Goal: Information Seeking & Learning: Compare options

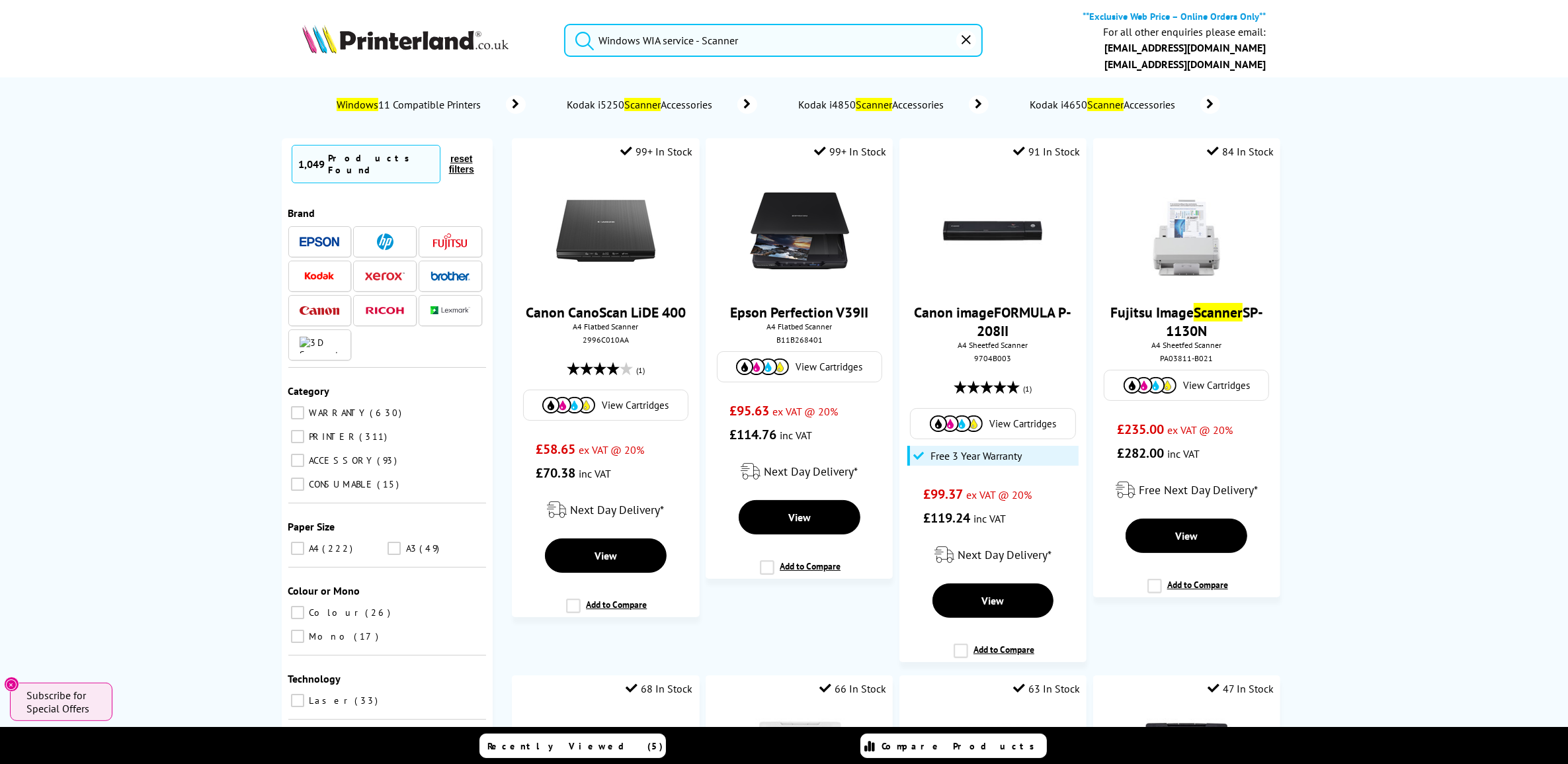
drag, startPoint x: 758, startPoint y: 45, endPoint x: 693, endPoint y: 48, distance: 65.1
paste input "B11B275401BY"
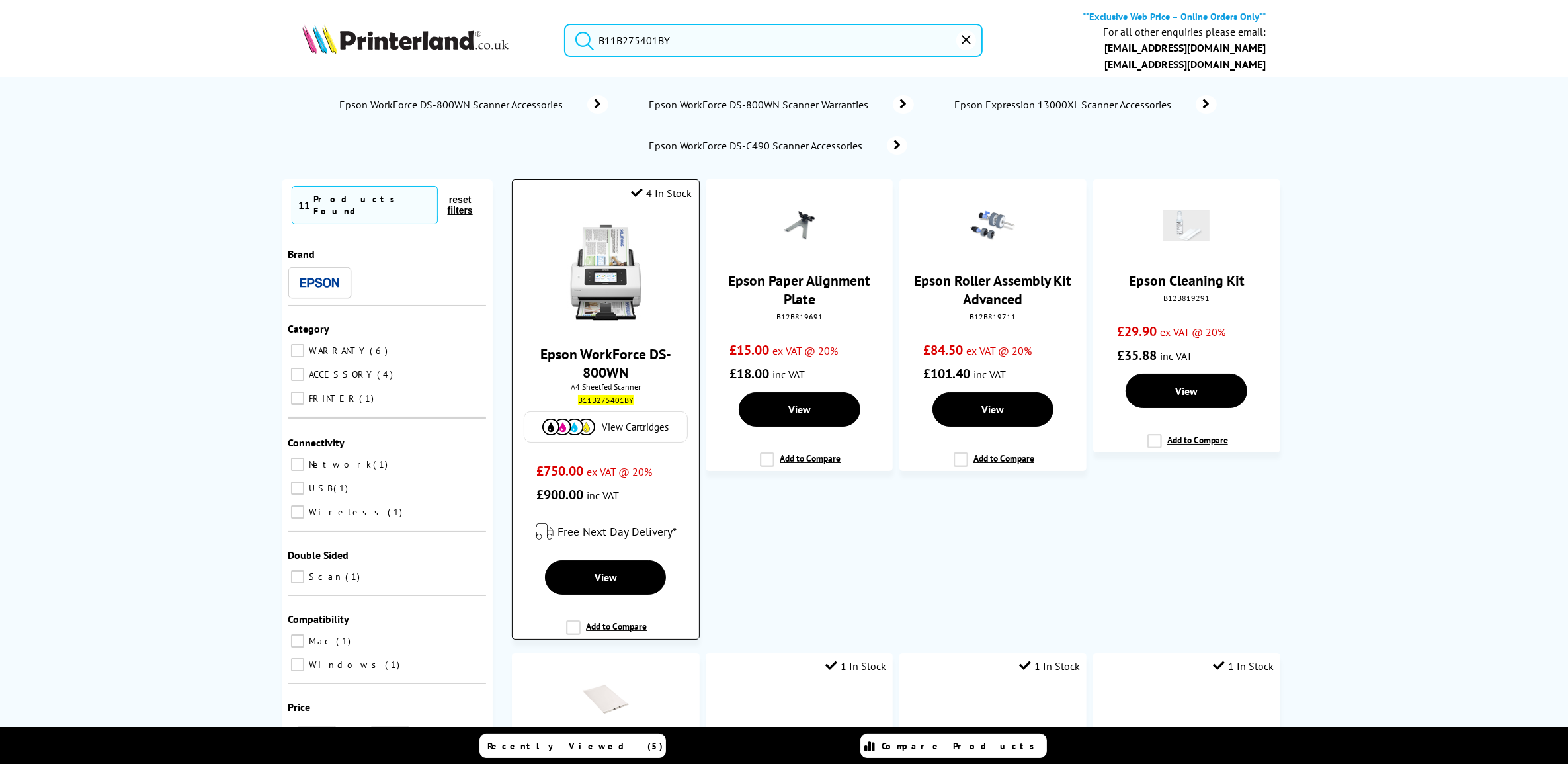
type input "B11B275401BY"
click at [614, 345] on link "Epson WorkForce DS-800WN" at bounding box center [606, 363] width 131 height 37
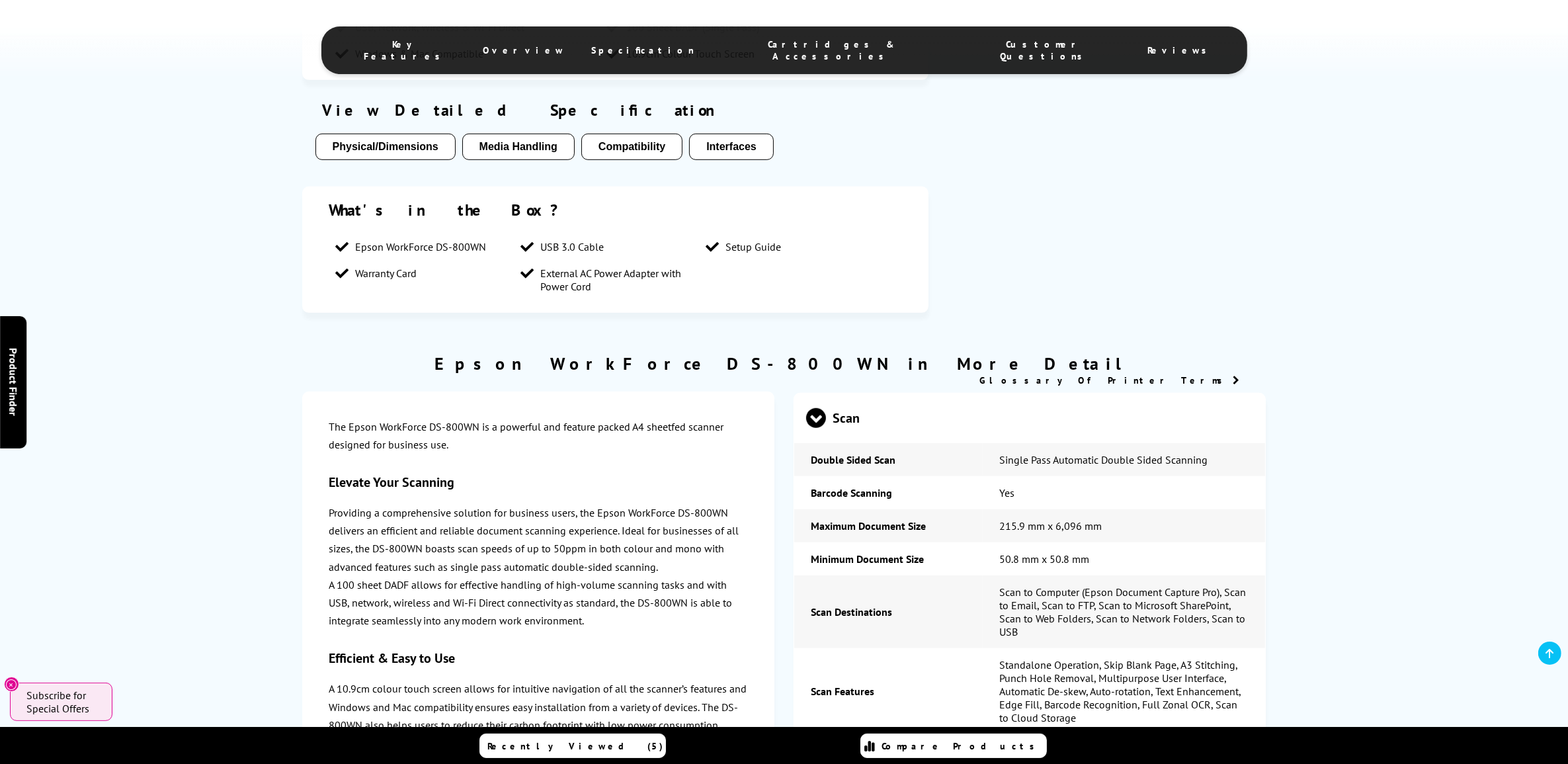
scroll to position [1240, 0]
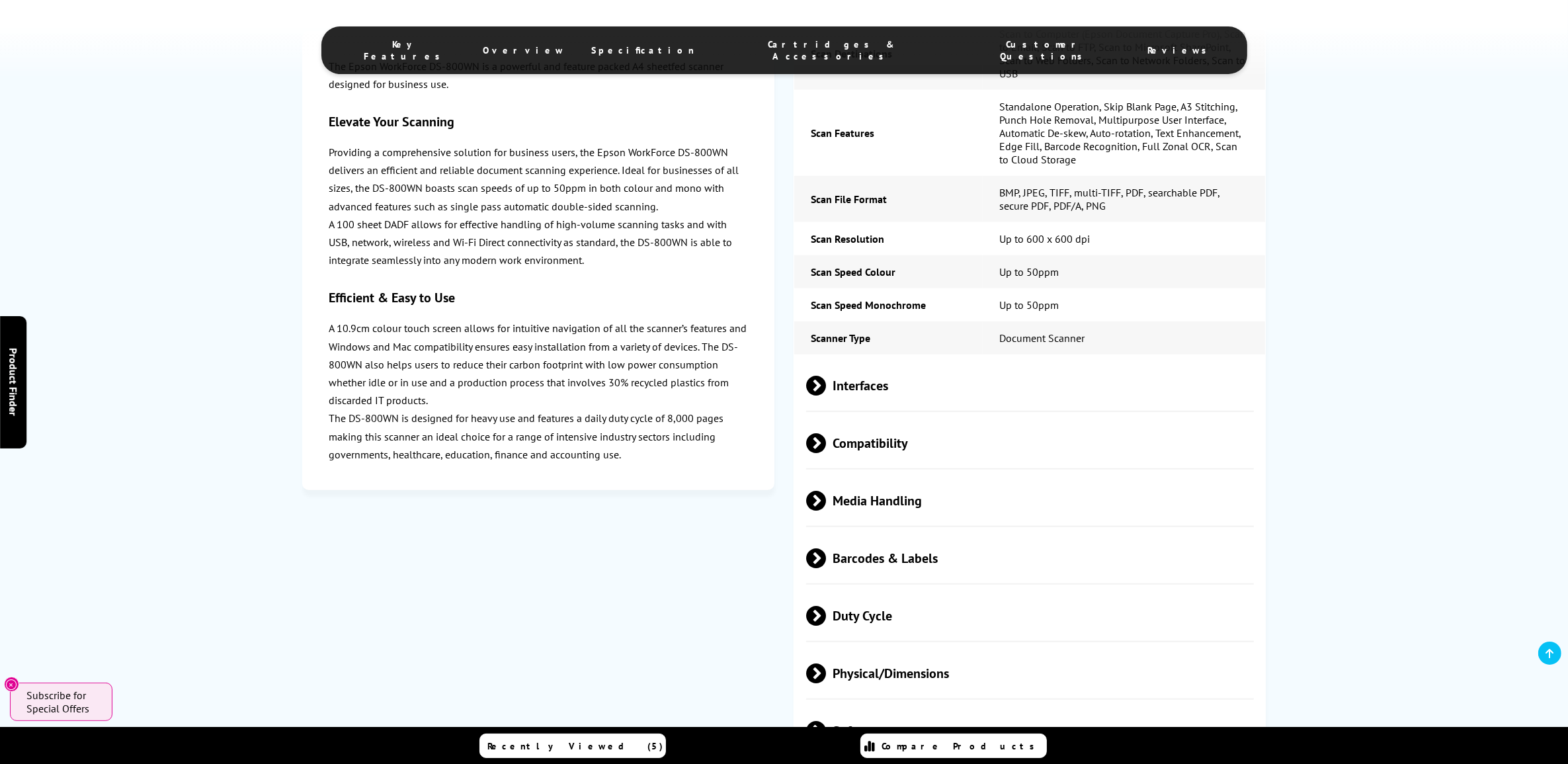
click at [911, 576] on span "Barcodes & Labels" at bounding box center [1030, 559] width 448 height 50
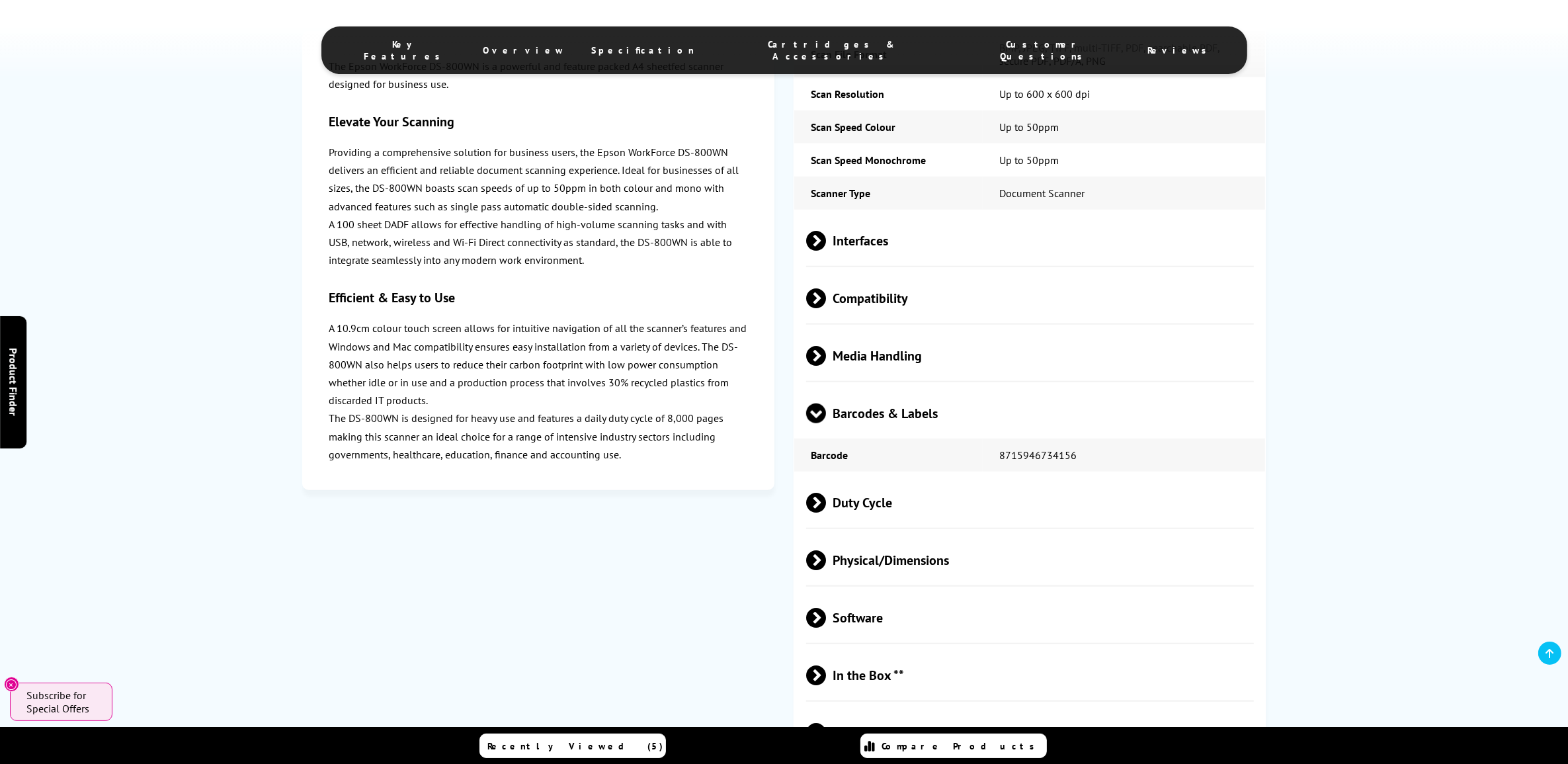
scroll to position [1591, 0]
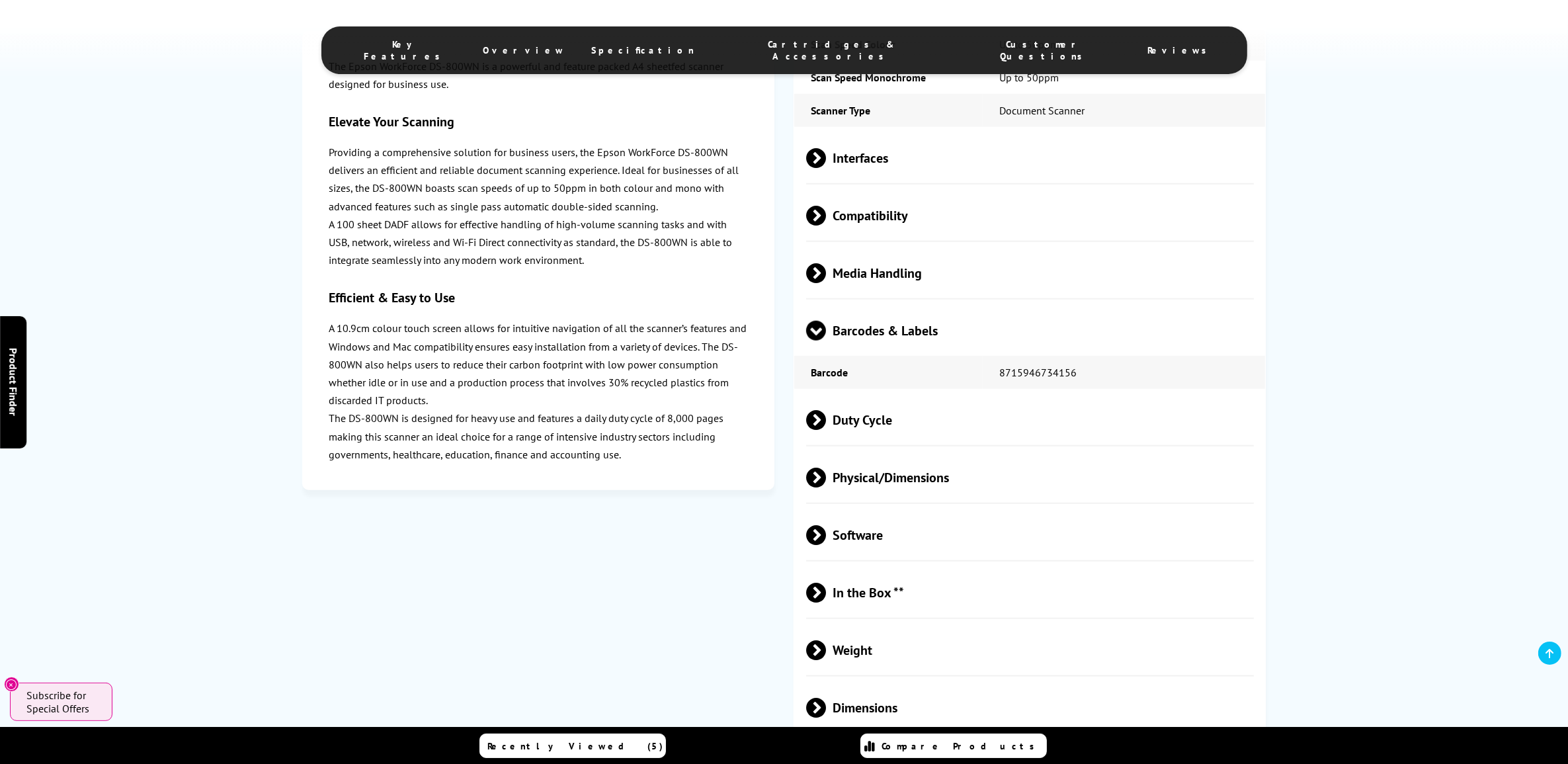
drag, startPoint x: 951, startPoint y: 479, endPoint x: 963, endPoint y: 494, distance: 19.2
click at [953, 480] on span "Physical/Dimensions" at bounding box center [1030, 478] width 448 height 50
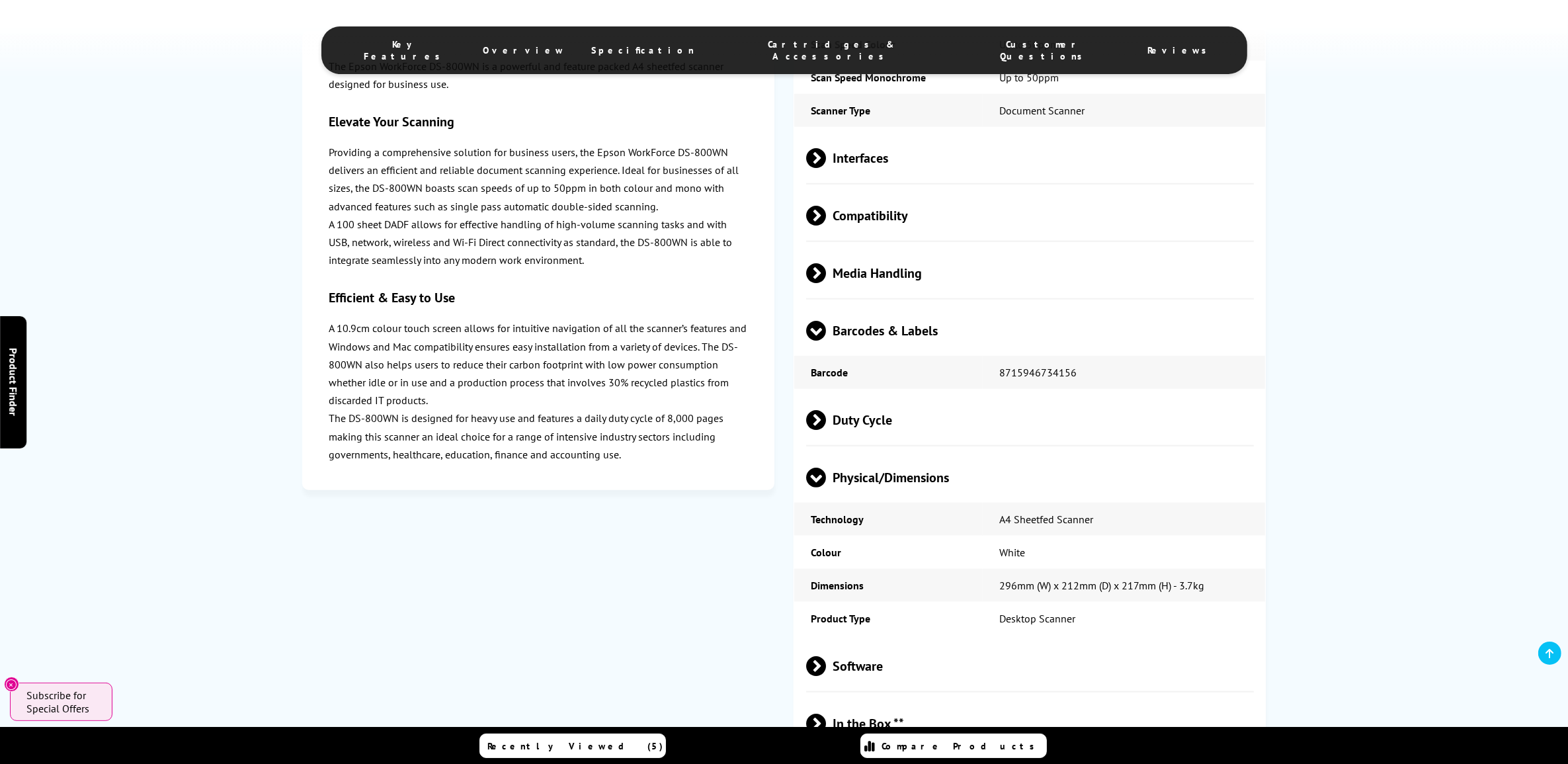
click at [1030, 445] on span "Duty Cycle" at bounding box center [1030, 420] width 448 height 50
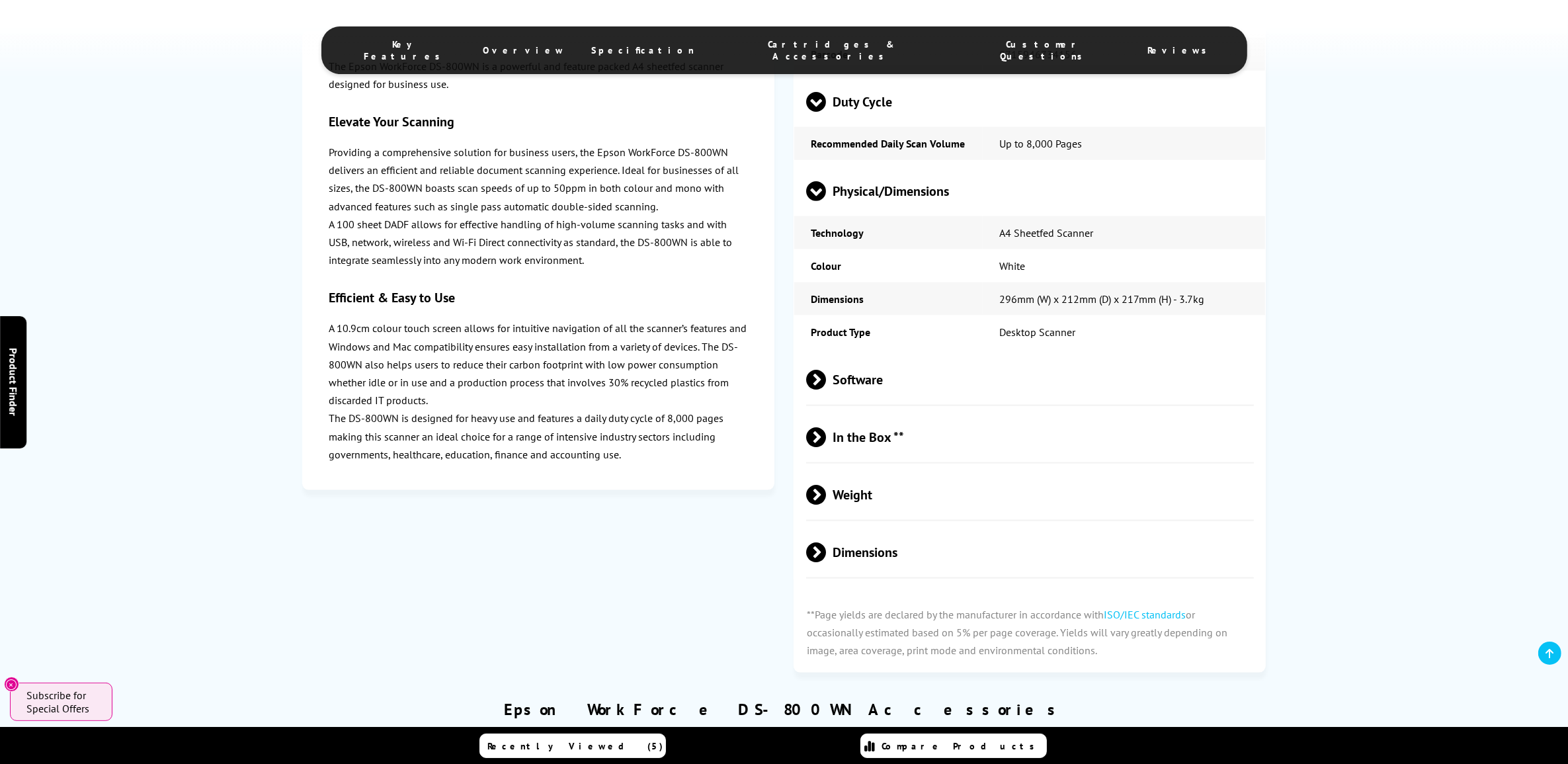
scroll to position [1922, 0]
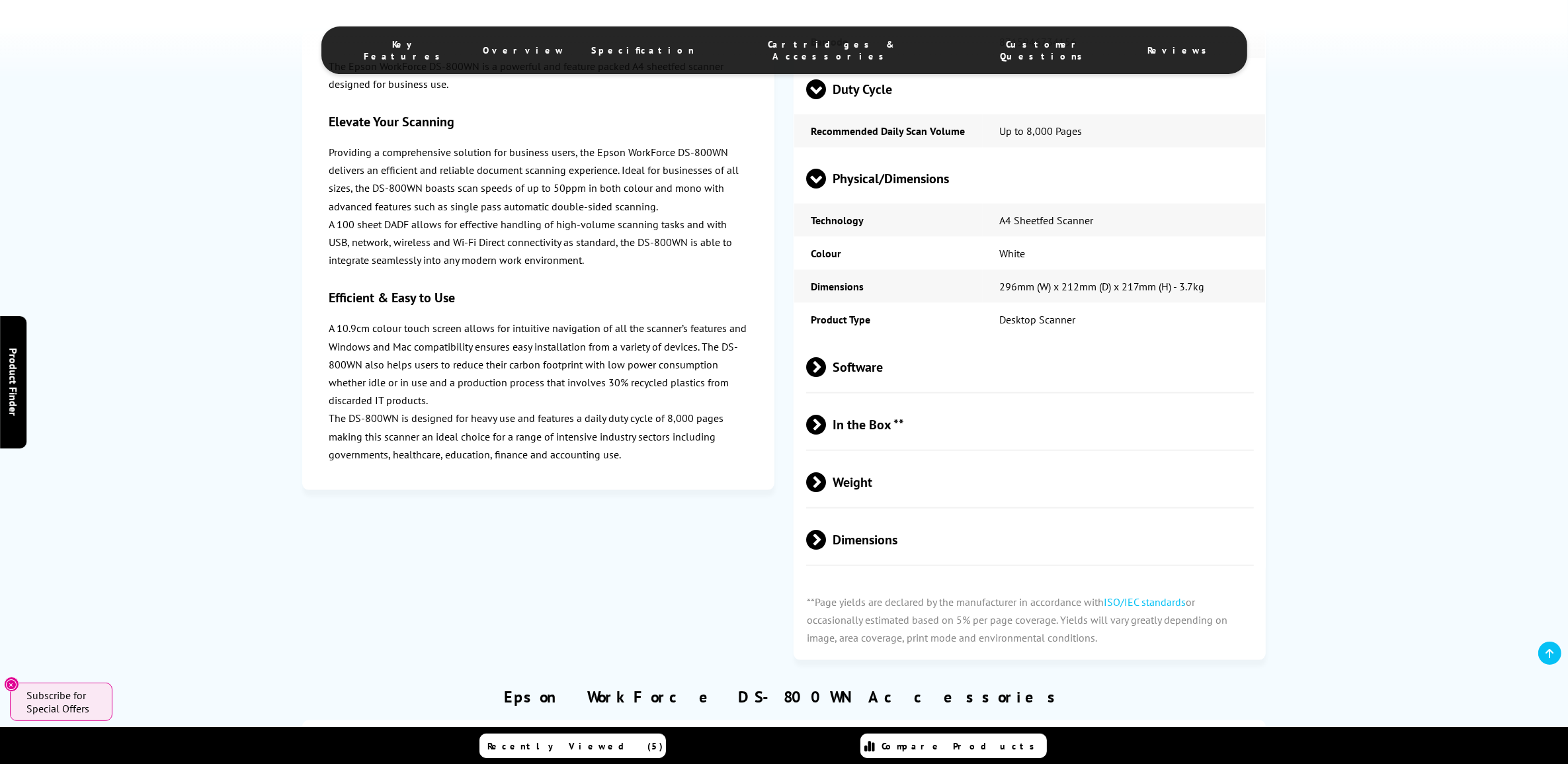
click at [1009, 393] on span "Software" at bounding box center [1030, 368] width 448 height 50
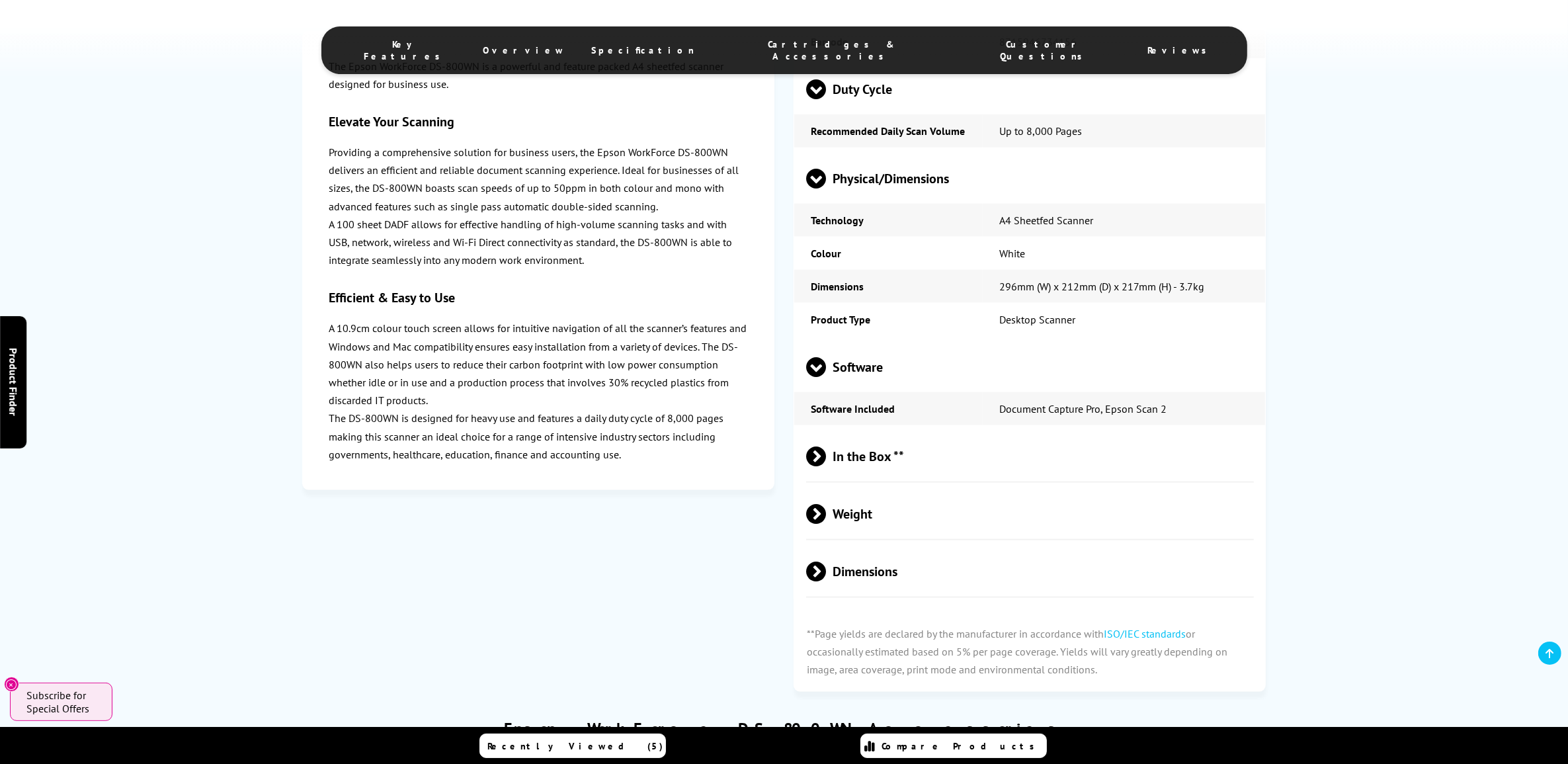
click at [894, 596] on span "Dimensions" at bounding box center [1030, 572] width 448 height 50
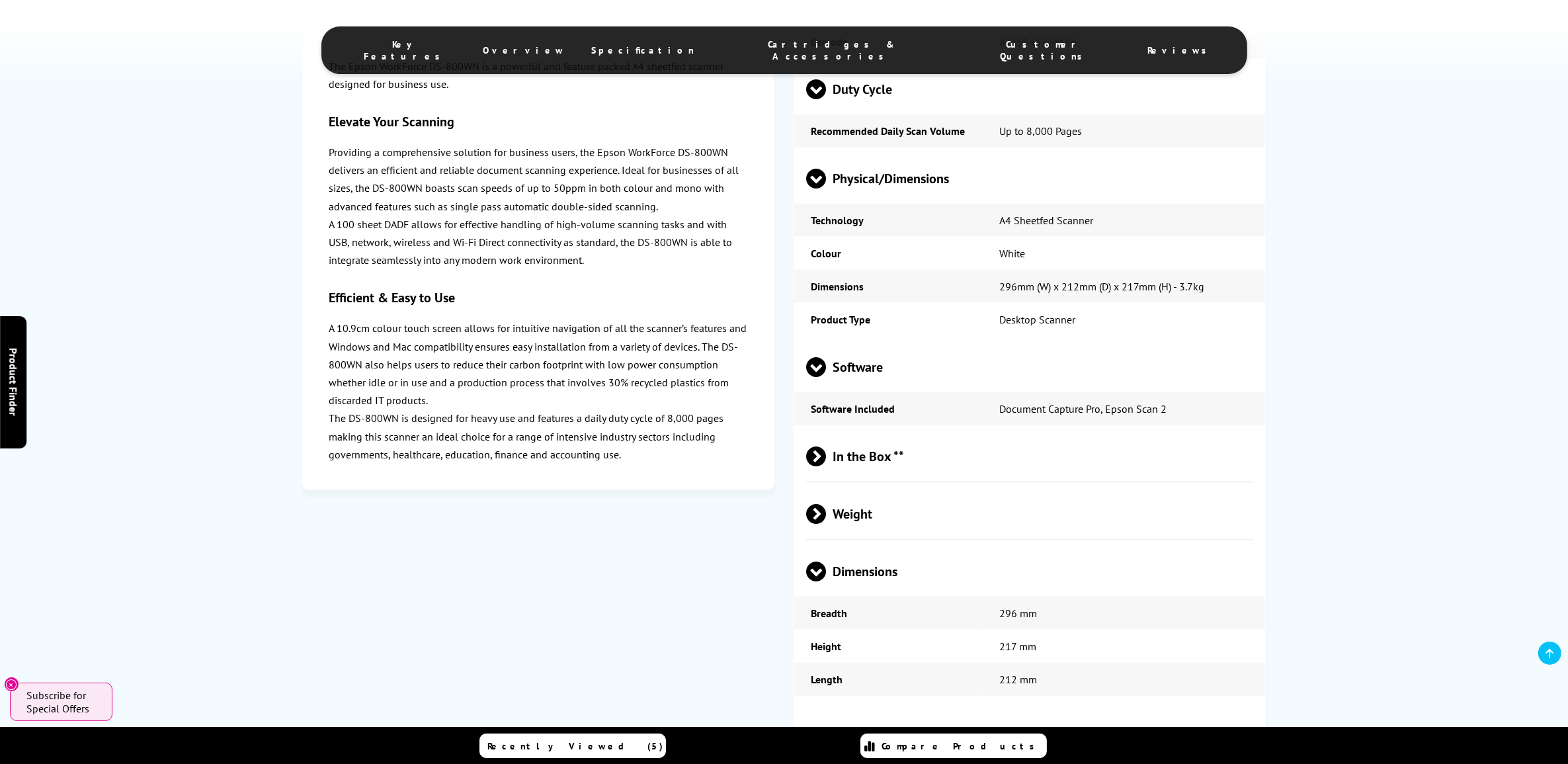
click at [928, 532] on span "Weight" at bounding box center [1030, 515] width 448 height 50
click at [954, 479] on span "In the Box **" at bounding box center [1030, 456] width 448 height 50
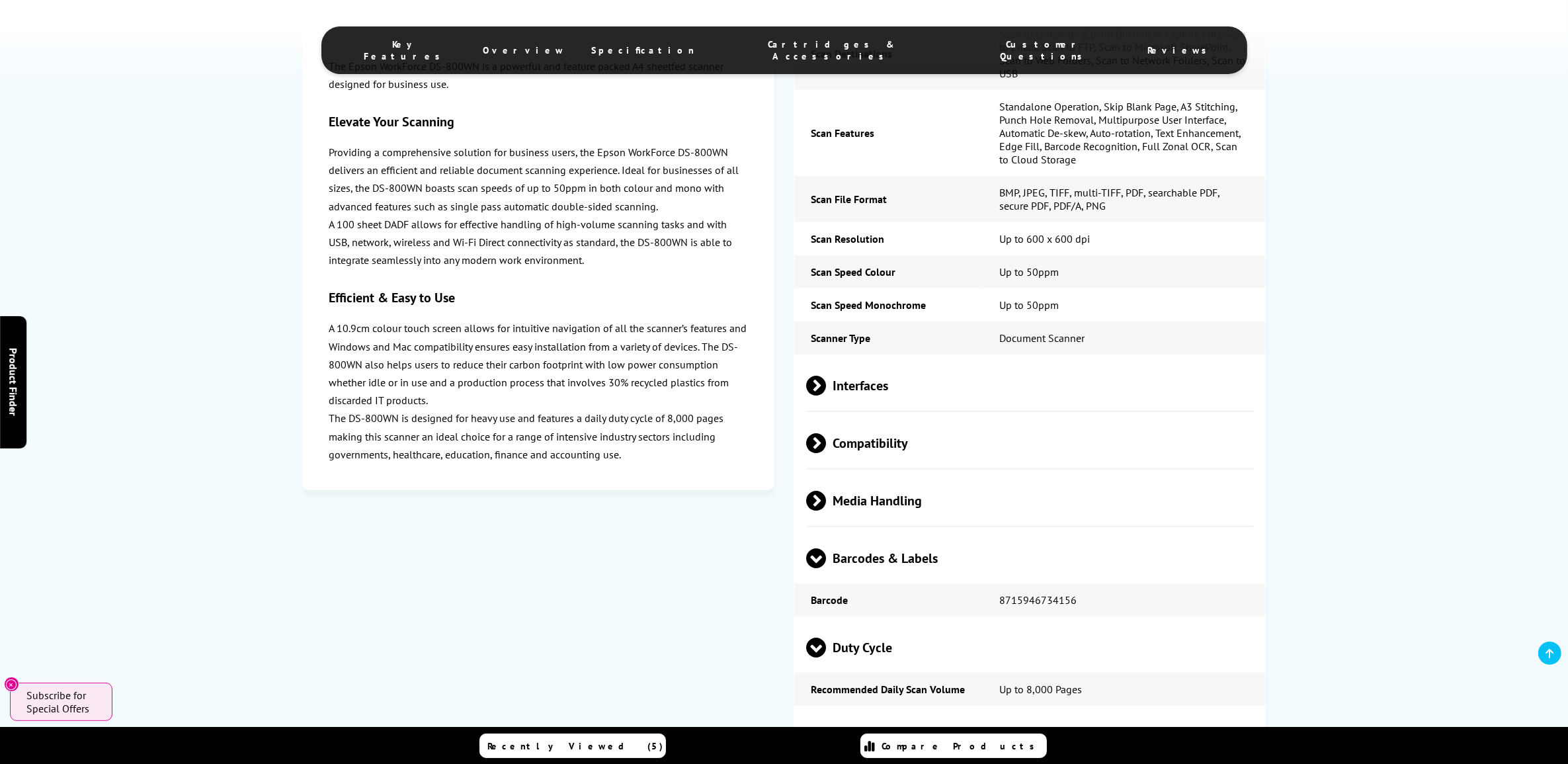
scroll to position [1053, 0]
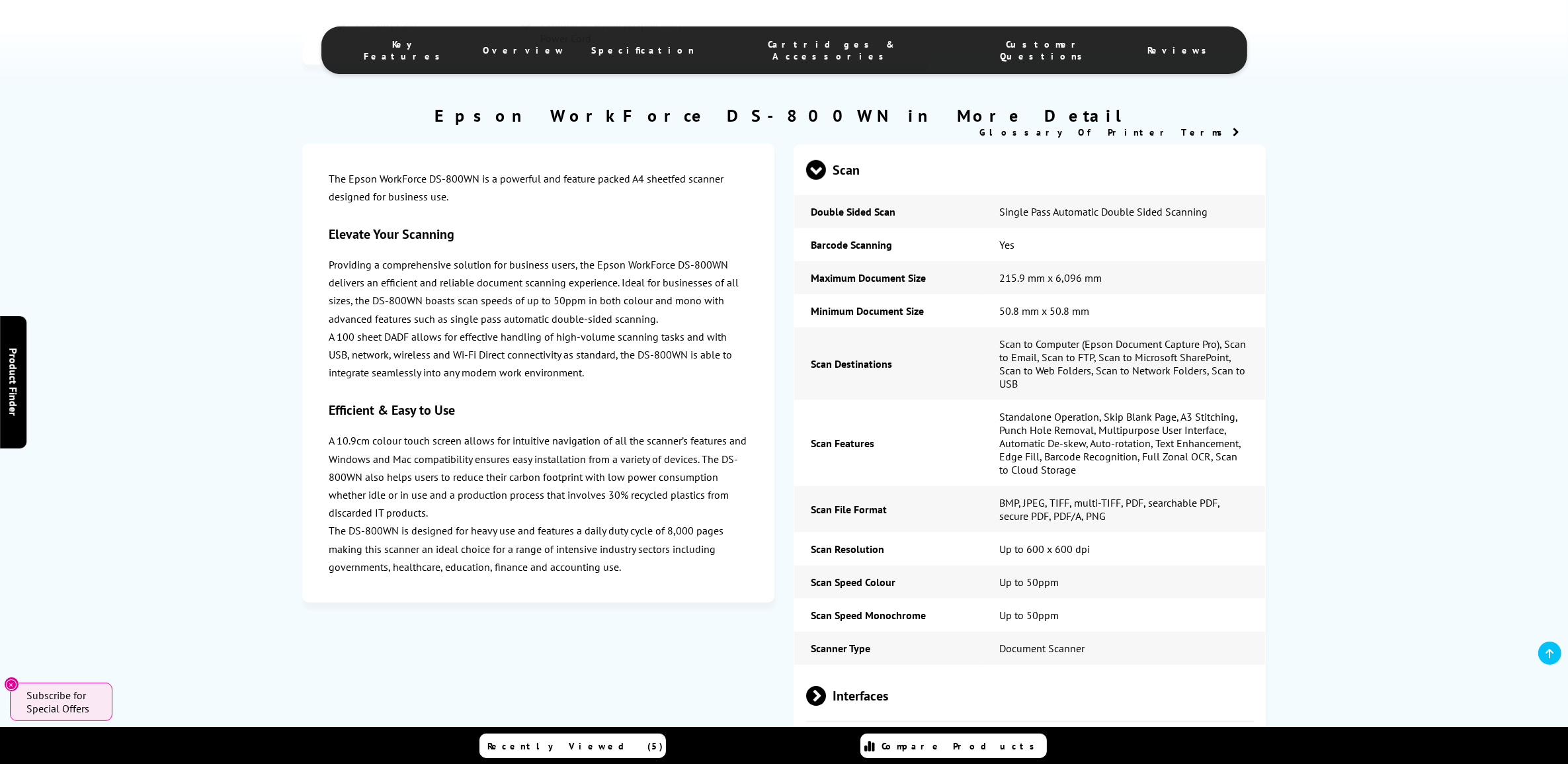
click at [1078, 486] on td "Standalone Operation, Skip Blank Page, A3 Stitching, Punch Hole Removal, Multip…" at bounding box center [1124, 443] width 283 height 86
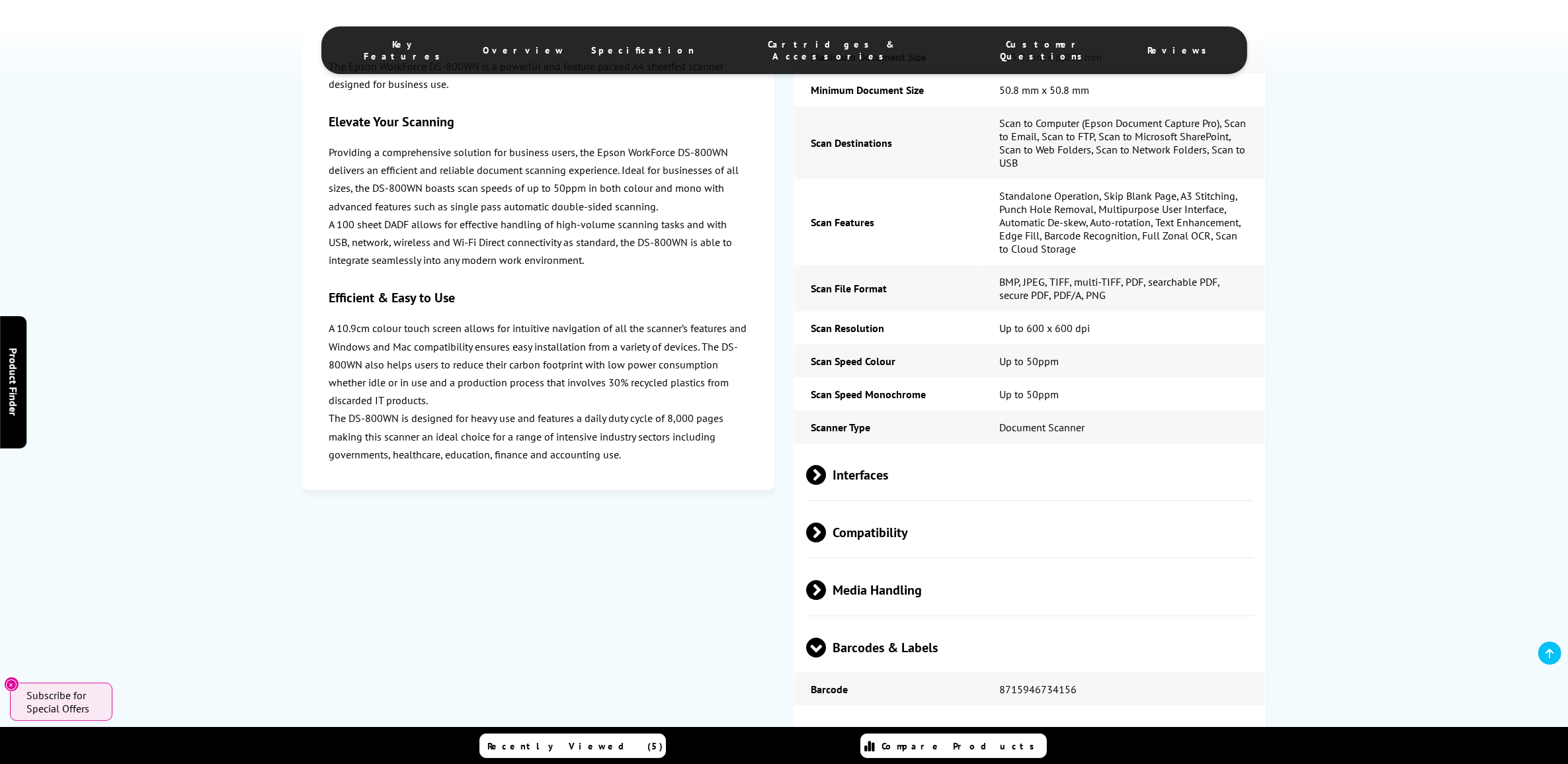
scroll to position [1281, 0]
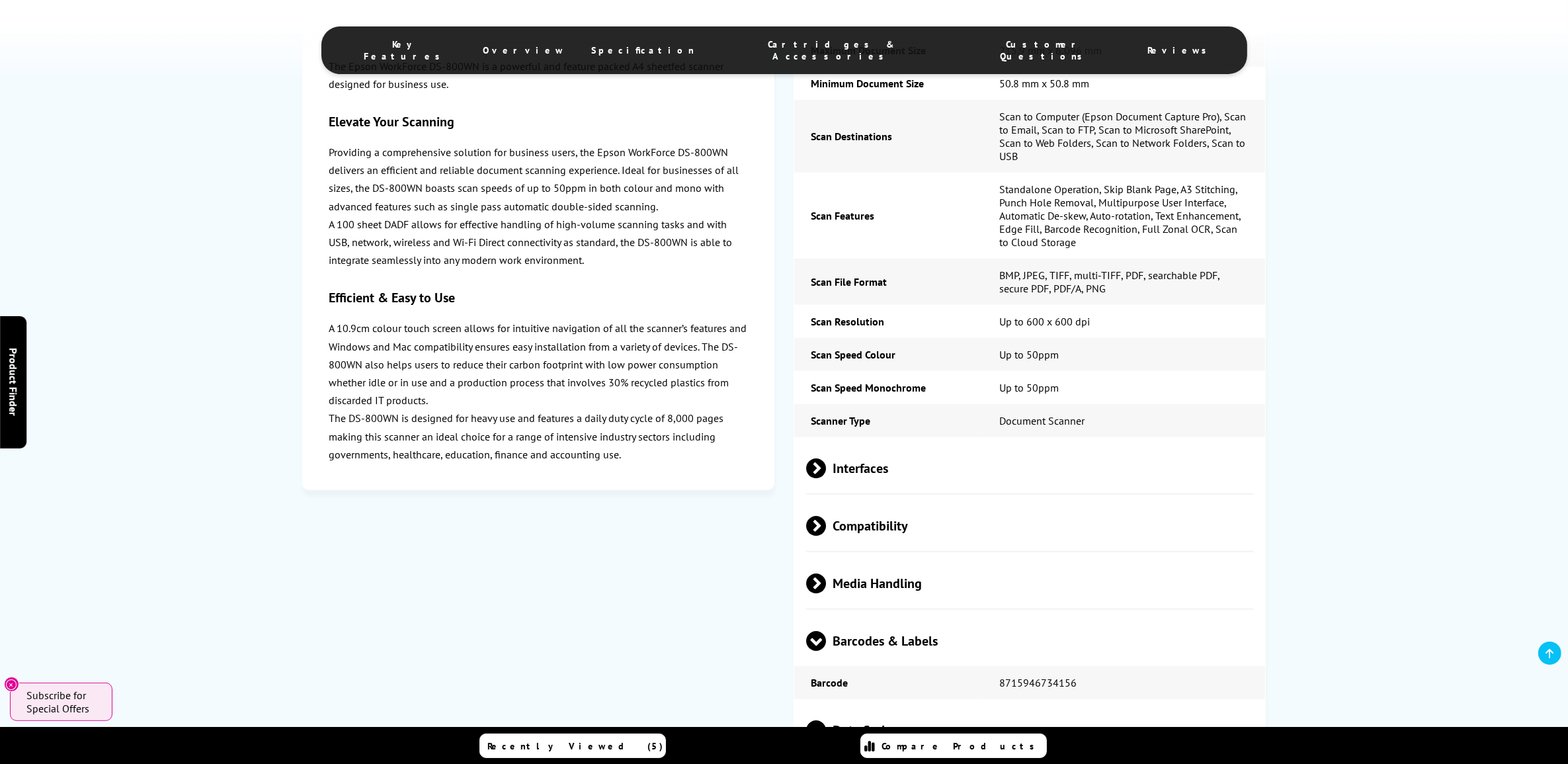
click at [1005, 485] on span "Interfaces" at bounding box center [1030, 468] width 448 height 50
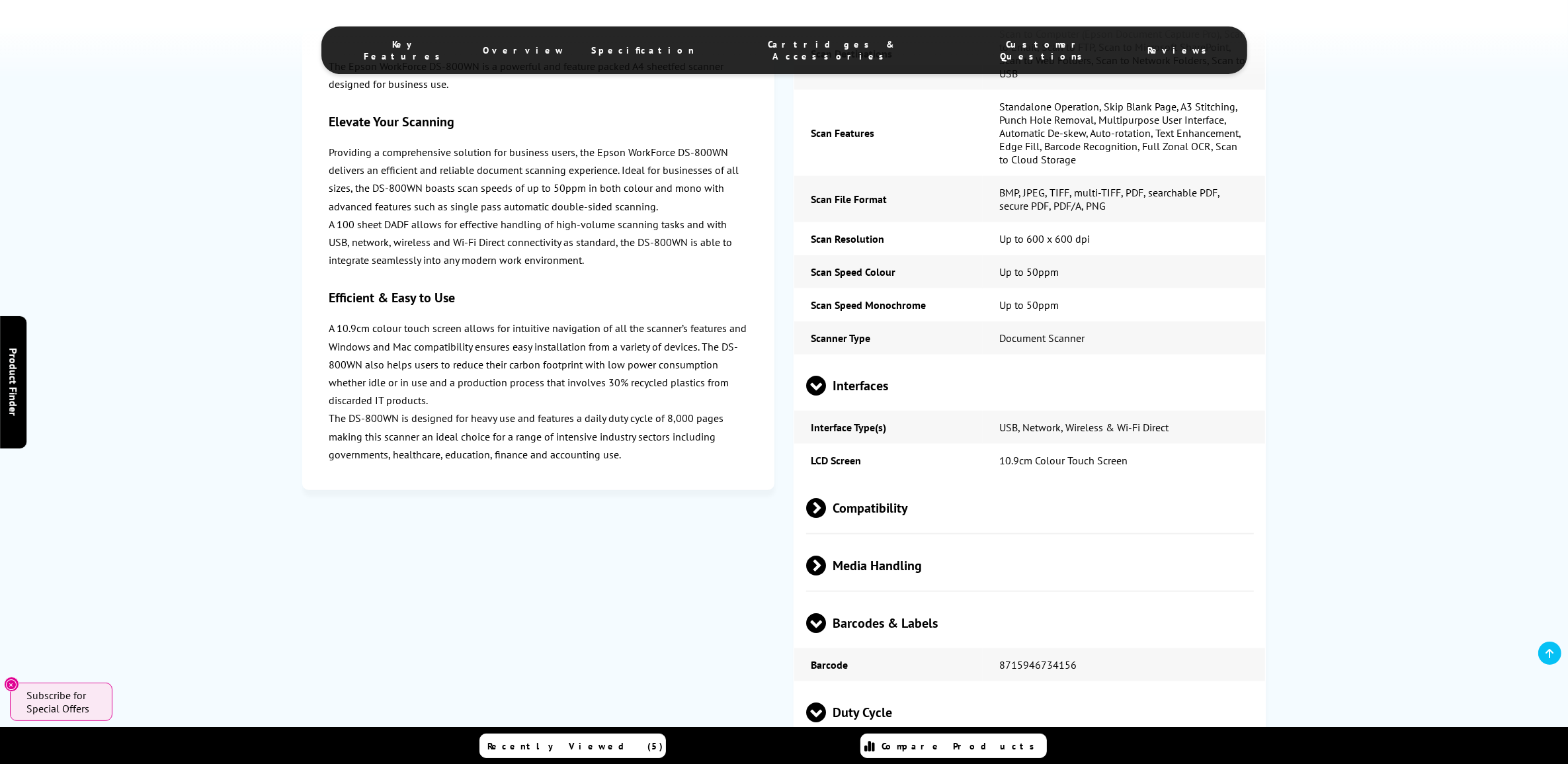
click at [1026, 513] on span "Compatibility" at bounding box center [1030, 508] width 448 height 50
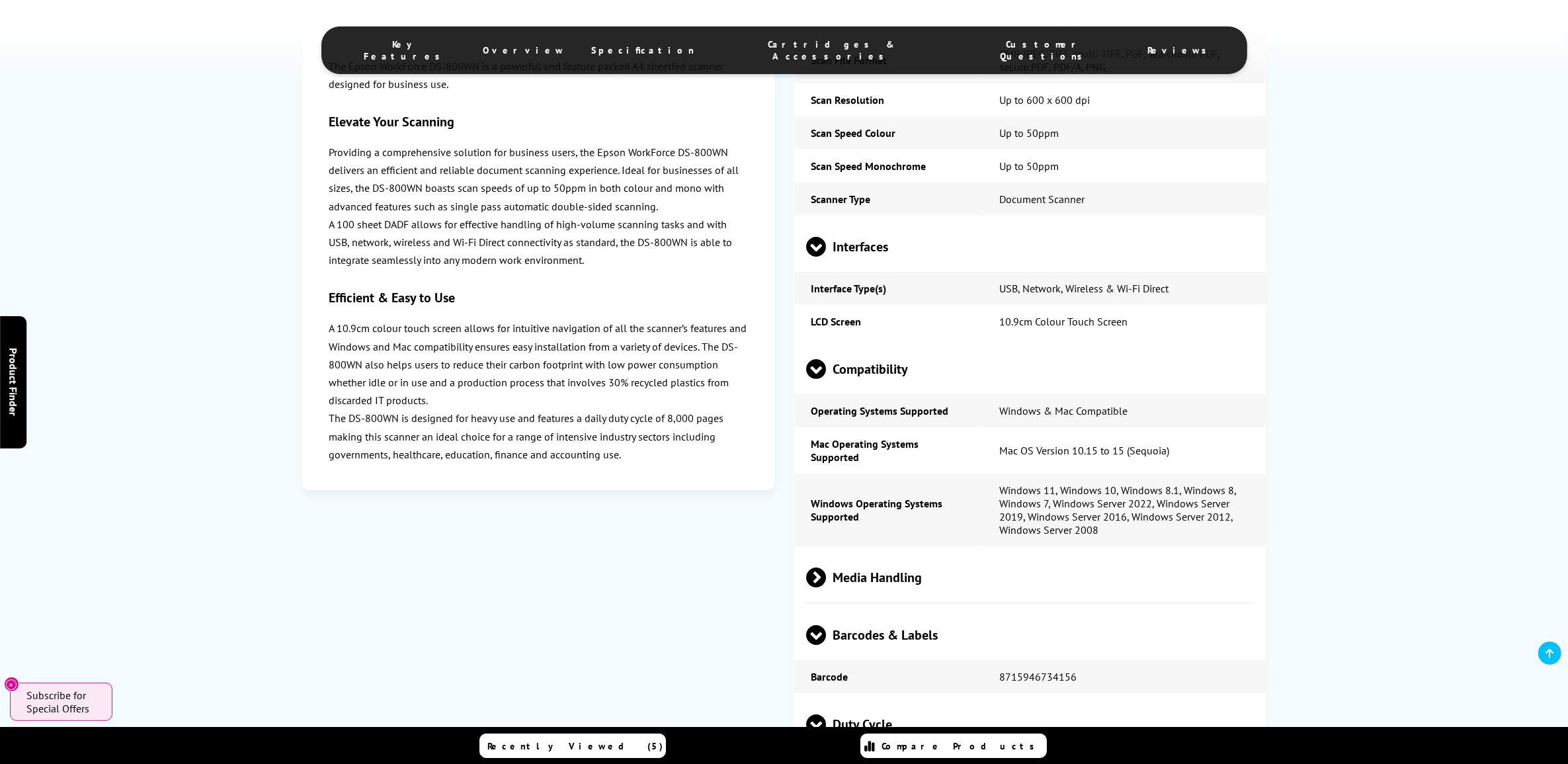
scroll to position [1591, 0]
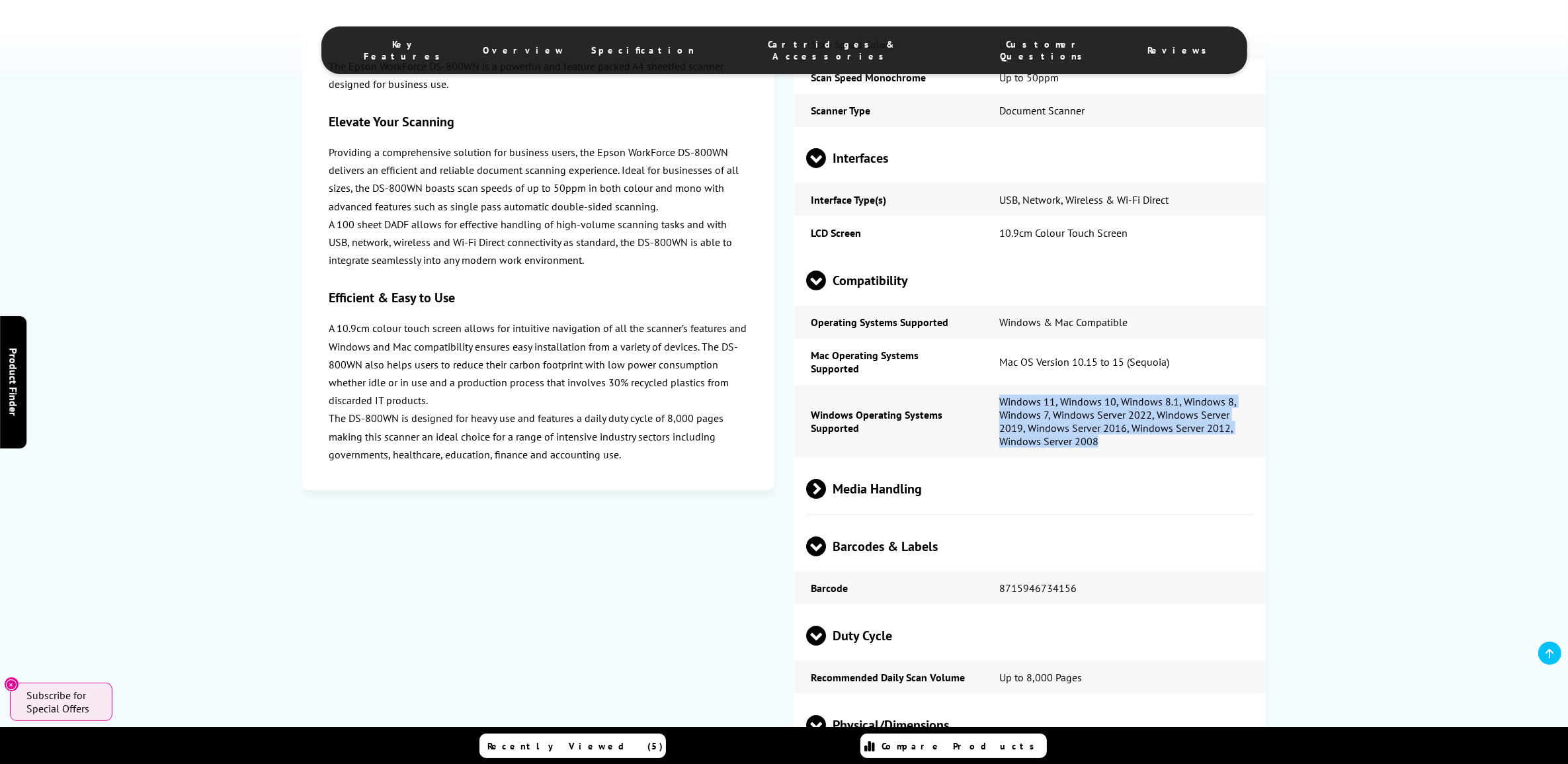
drag, startPoint x: 1106, startPoint y: 471, endPoint x: 986, endPoint y: 411, distance: 134.2
click at [986, 411] on td "Windows 11, Windows 10, Windows 8.1, Windows 8, Windows 7, Windows Server 2022,…" at bounding box center [1124, 421] width 283 height 73
click at [1381, 423] on div "Home Scanners Epson Printers Epson WorkForce DS-800WN Epson WorkForce DS-800WN …" at bounding box center [784, 712] width 1568 height 4317
click at [993, 553] on span "Barcodes & Labels" at bounding box center [1030, 547] width 448 height 50
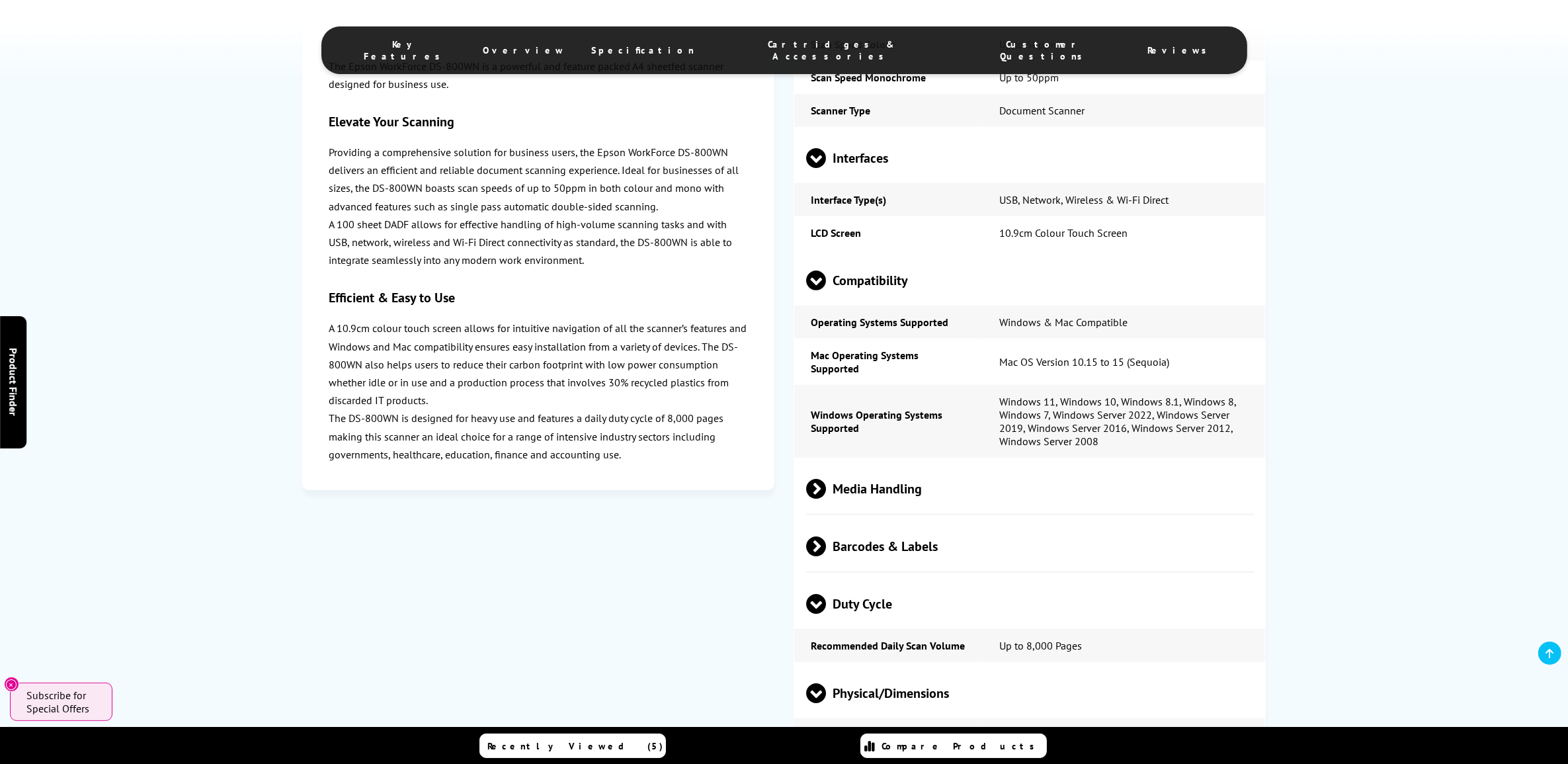
click at [1039, 514] on span "Media Handling" at bounding box center [1030, 490] width 448 height 50
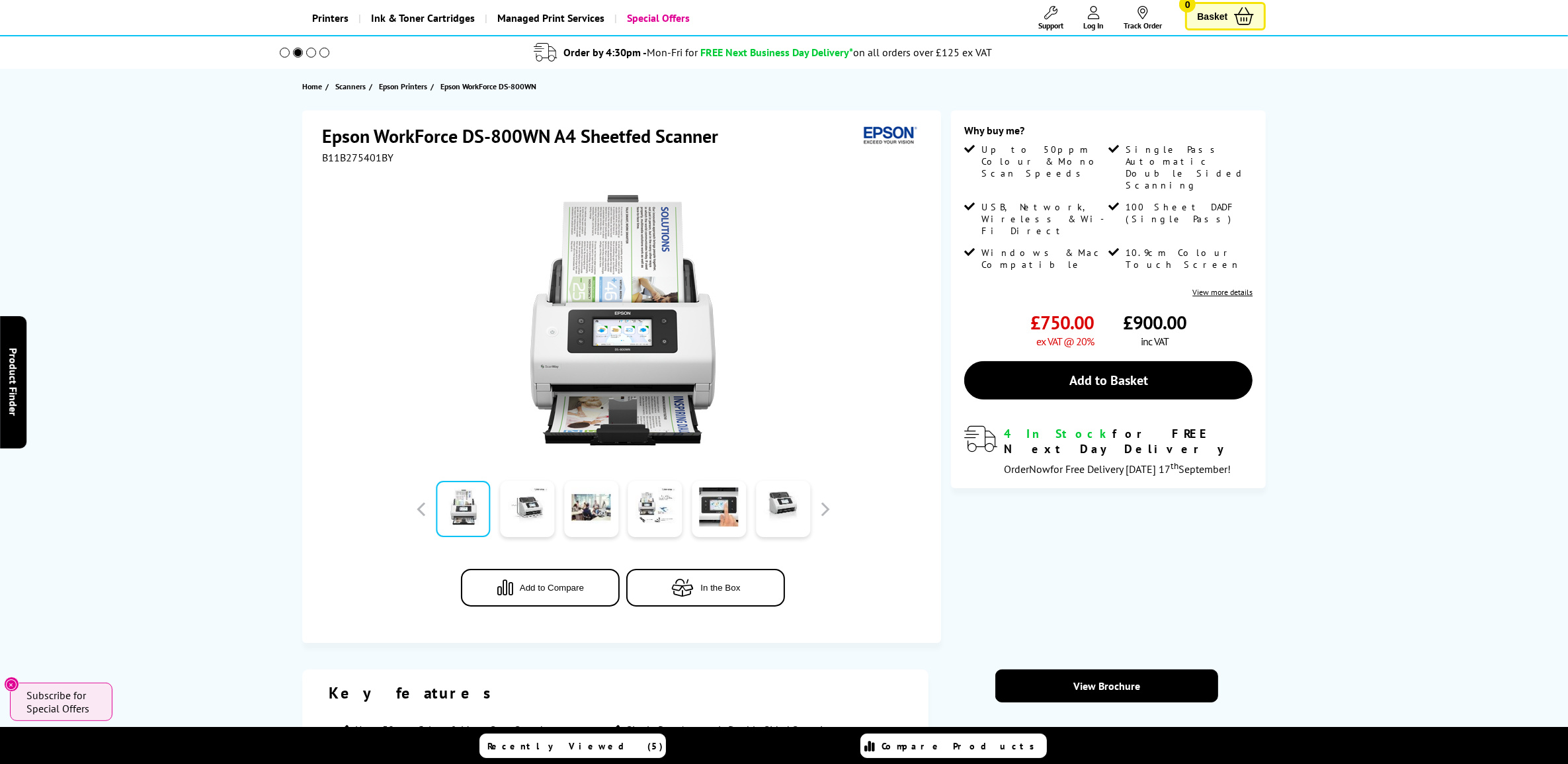
scroll to position [0, 0]
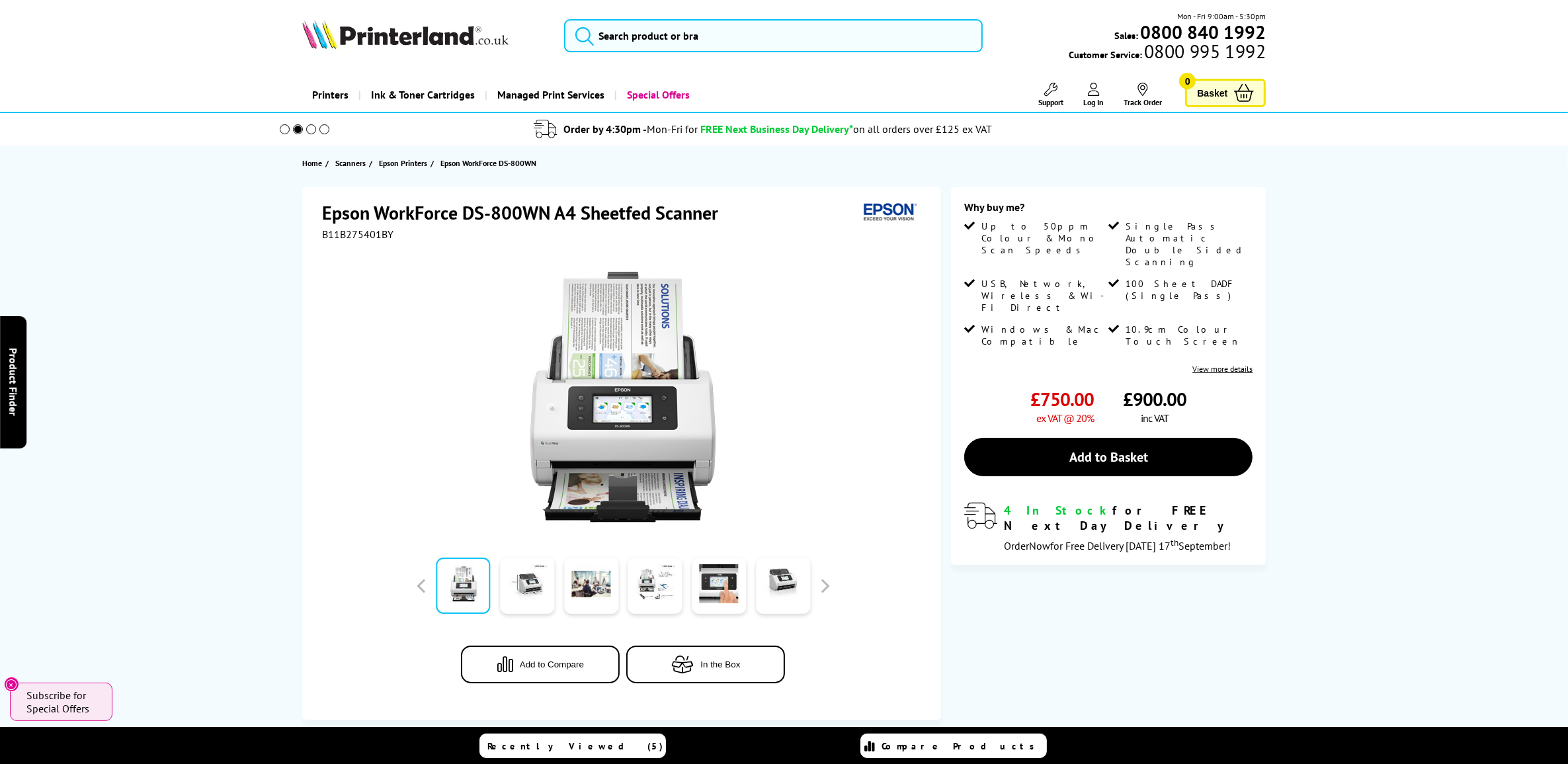
drag, startPoint x: 634, startPoint y: 4, endPoint x: 639, endPoint y: 30, distance: 26.5
click at [634, 4] on header "Mon - Fri 9:00am - 5:30pm Sales: 0800 840 1992 Customer Service: 0800 995 1992" at bounding box center [784, 56] width 1568 height 113
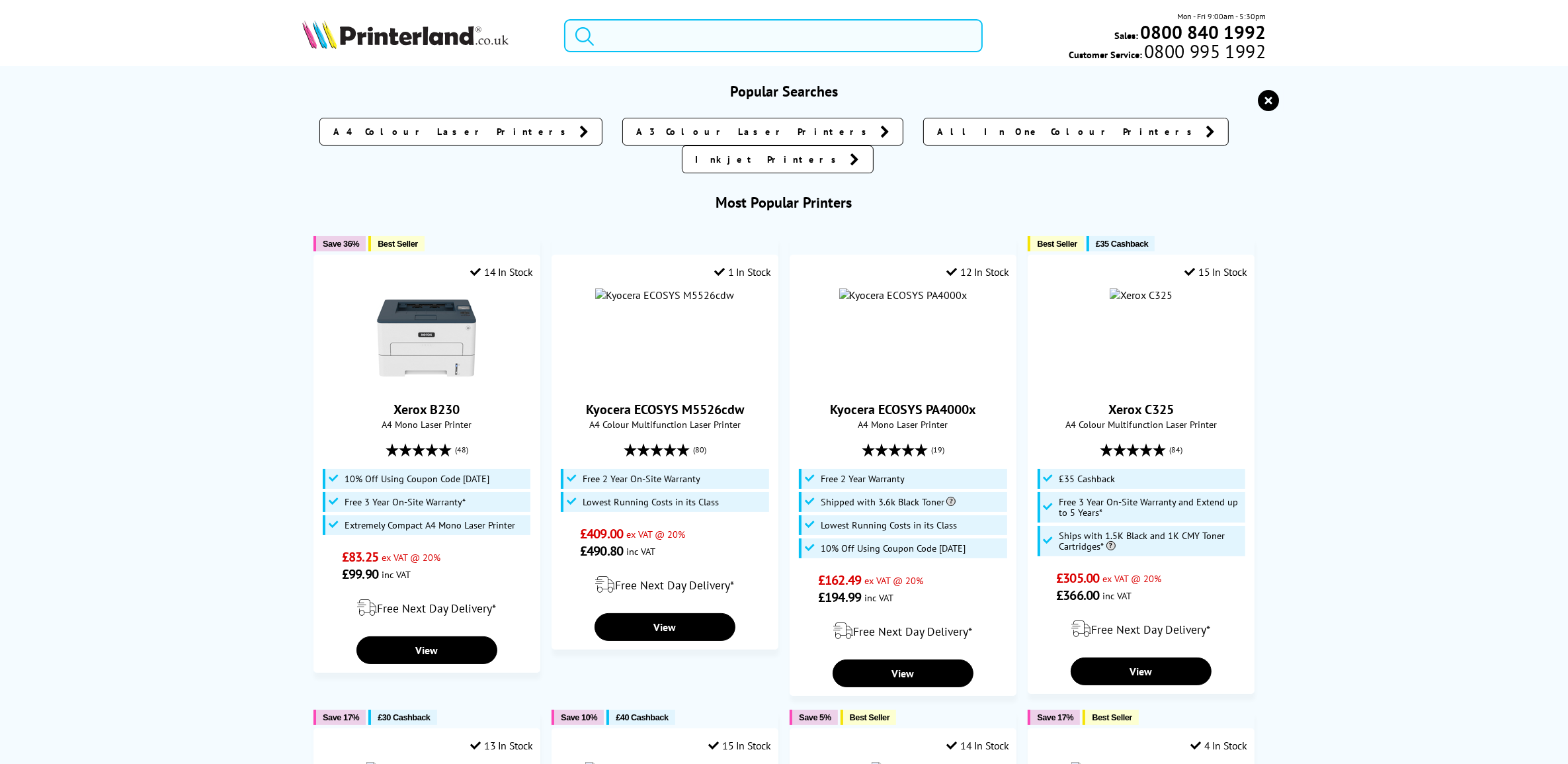
click at [641, 30] on input "search" at bounding box center [773, 36] width 418 height 33
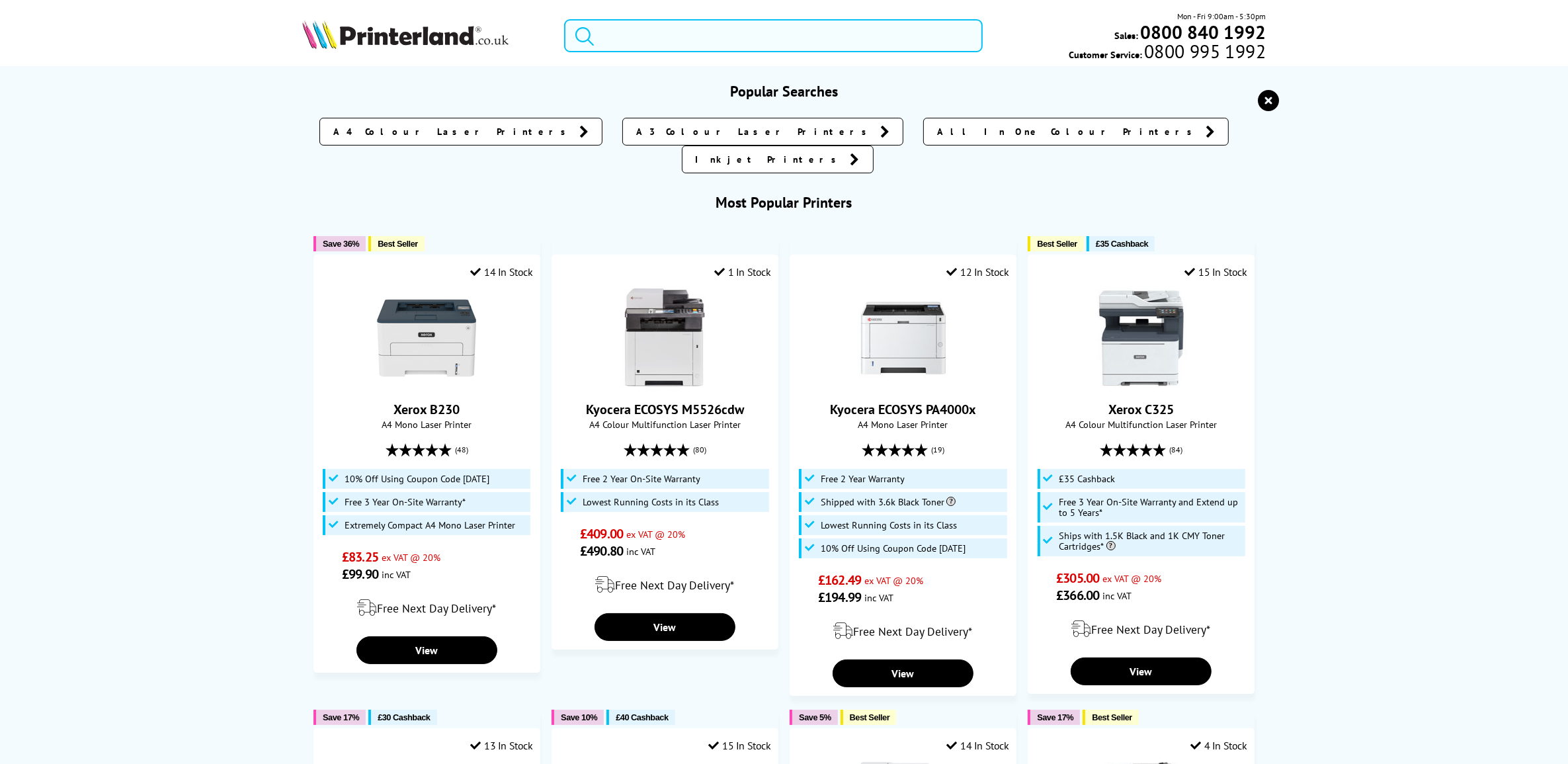
paste input "B11B259401BY"
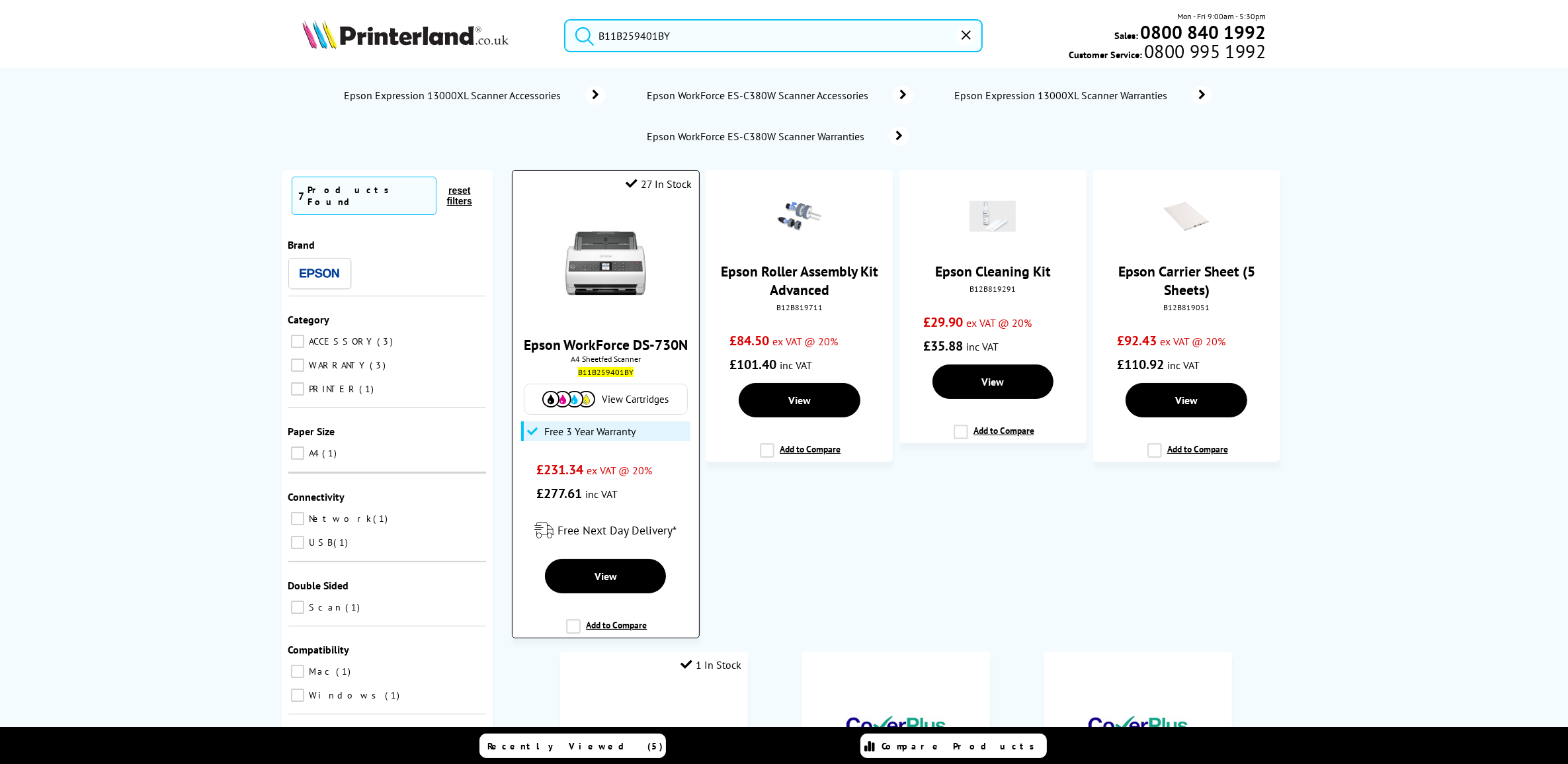
type input "B11B259401BY"
click at [592, 346] on link "Epson WorkForce DS-730N" at bounding box center [606, 345] width 164 height 18
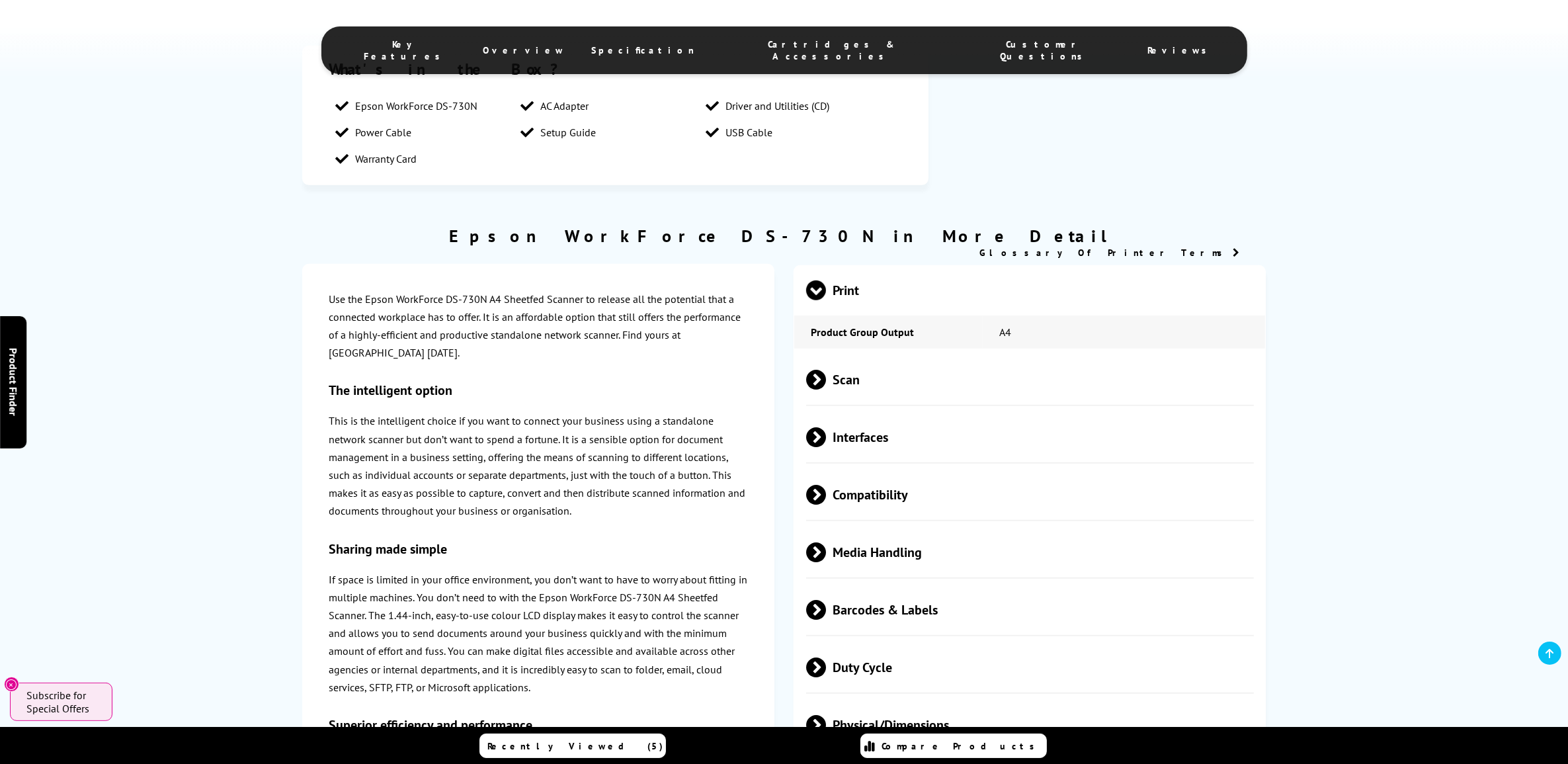
scroll to position [971, 0]
click at [897, 387] on span "Scan" at bounding box center [1030, 382] width 448 height 50
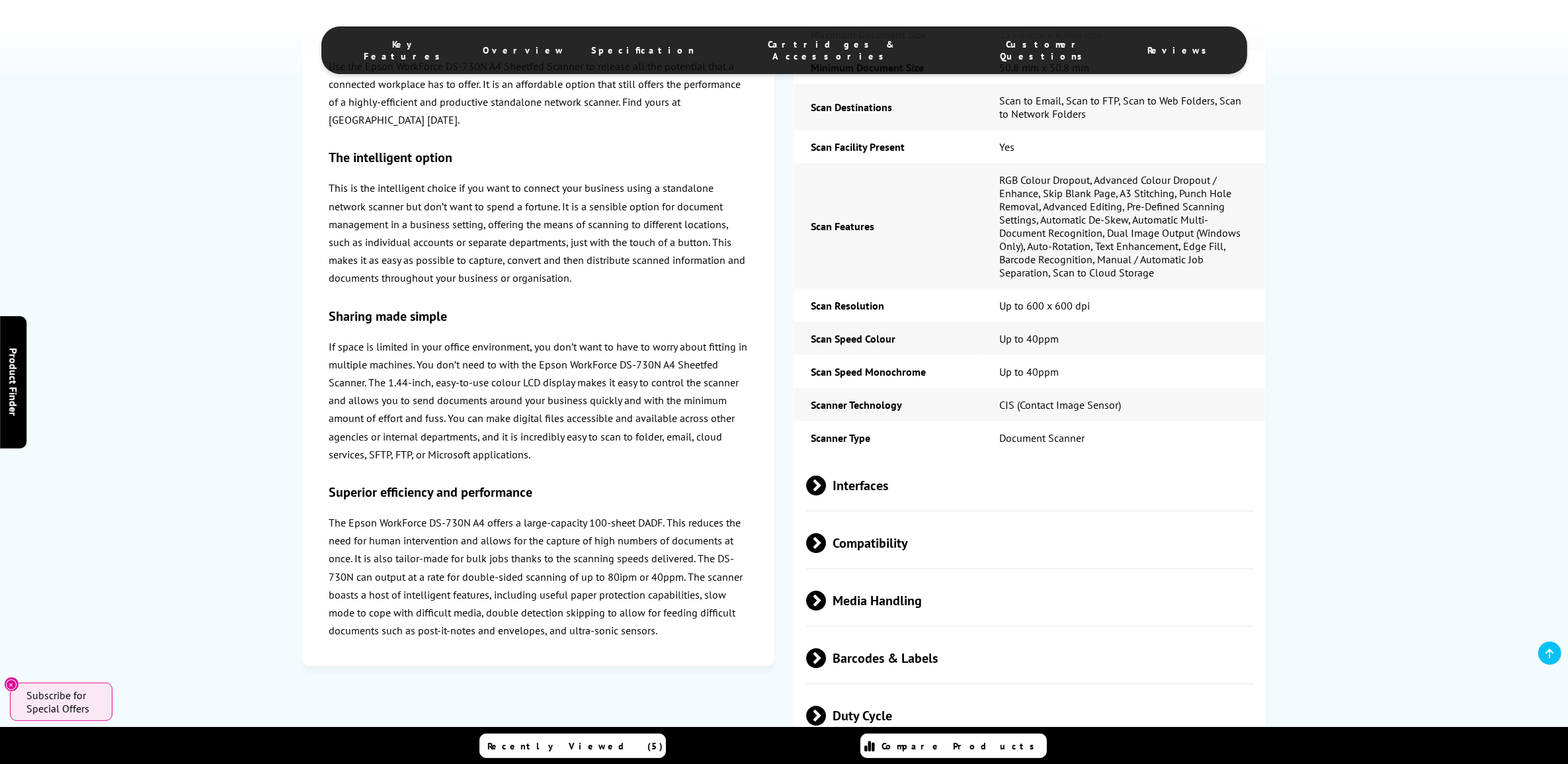
scroll to position [1591, 0]
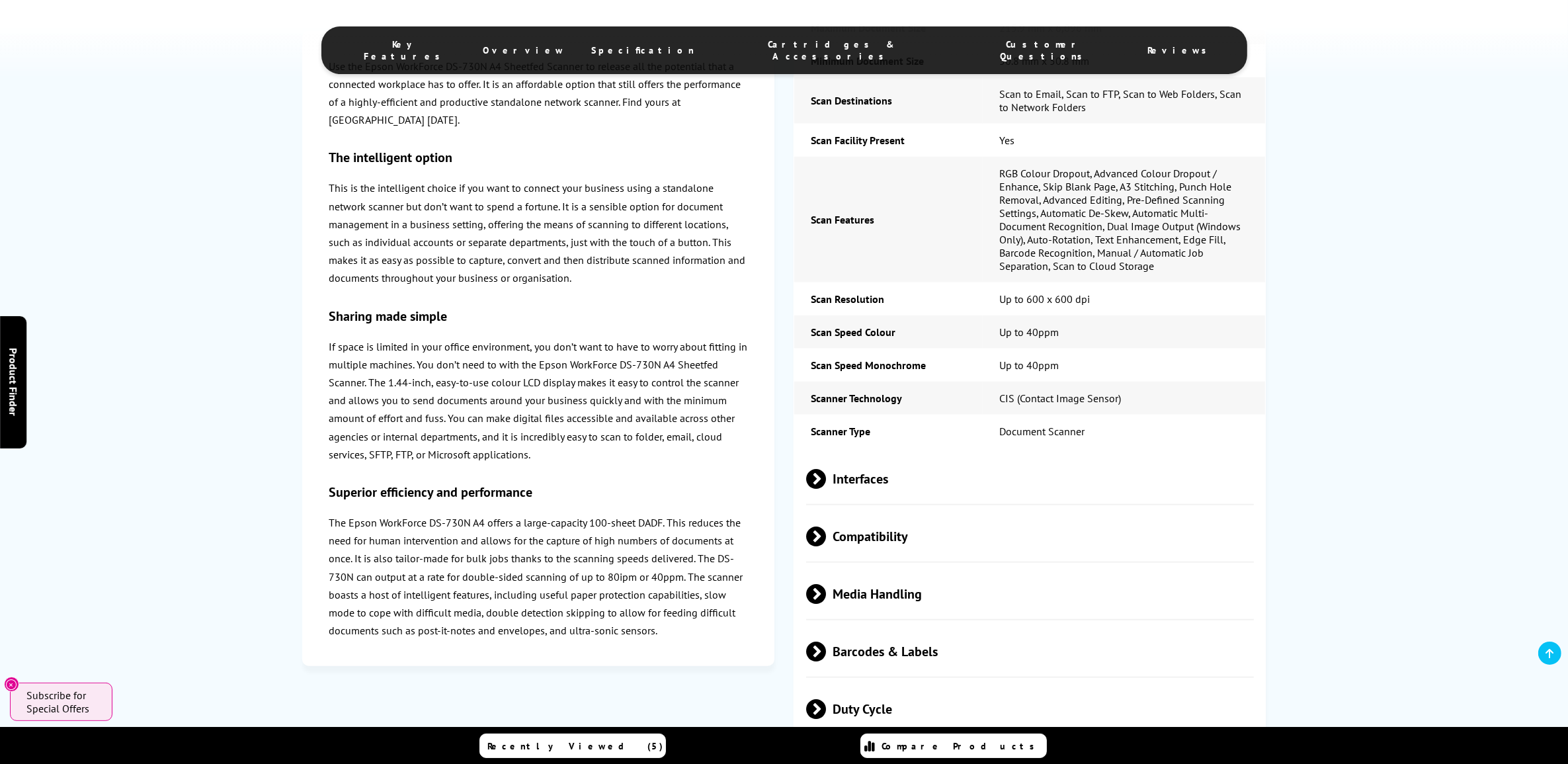
click at [898, 502] on span "Interfaces" at bounding box center [1030, 479] width 448 height 50
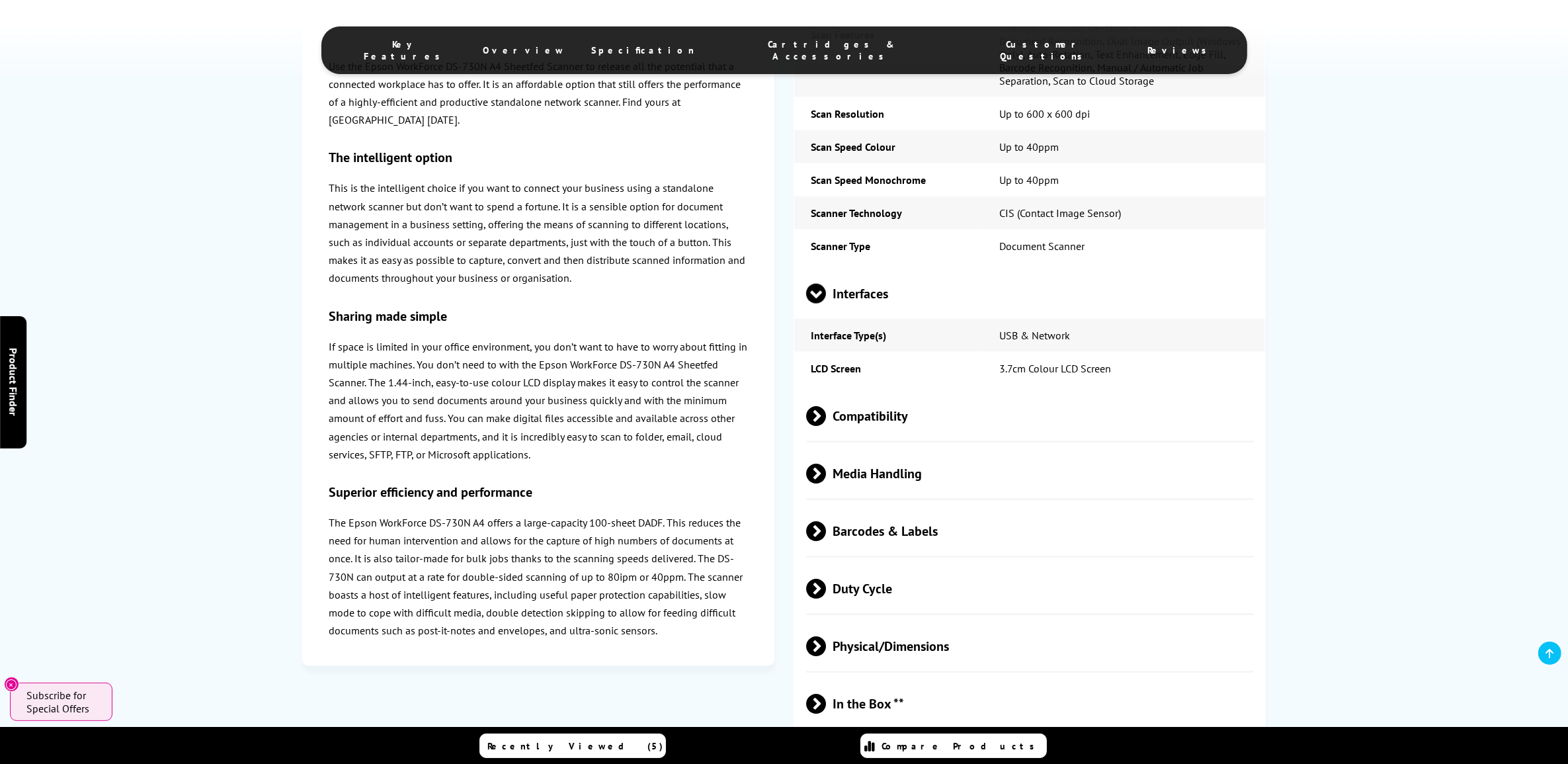
scroll to position [1777, 0]
click at [1079, 441] on span "Compatibility" at bounding box center [1030, 416] width 448 height 50
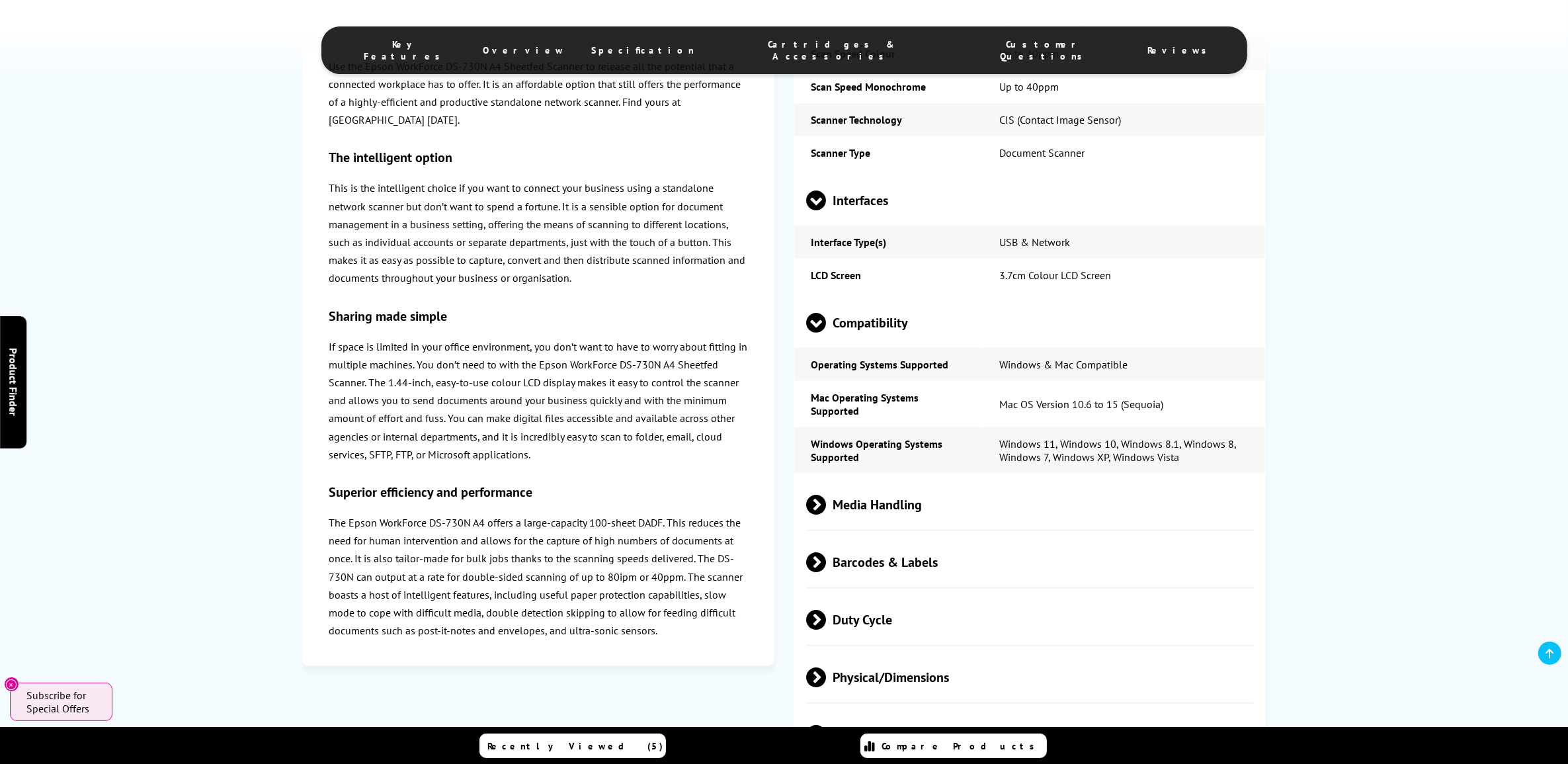
scroll to position [1880, 0]
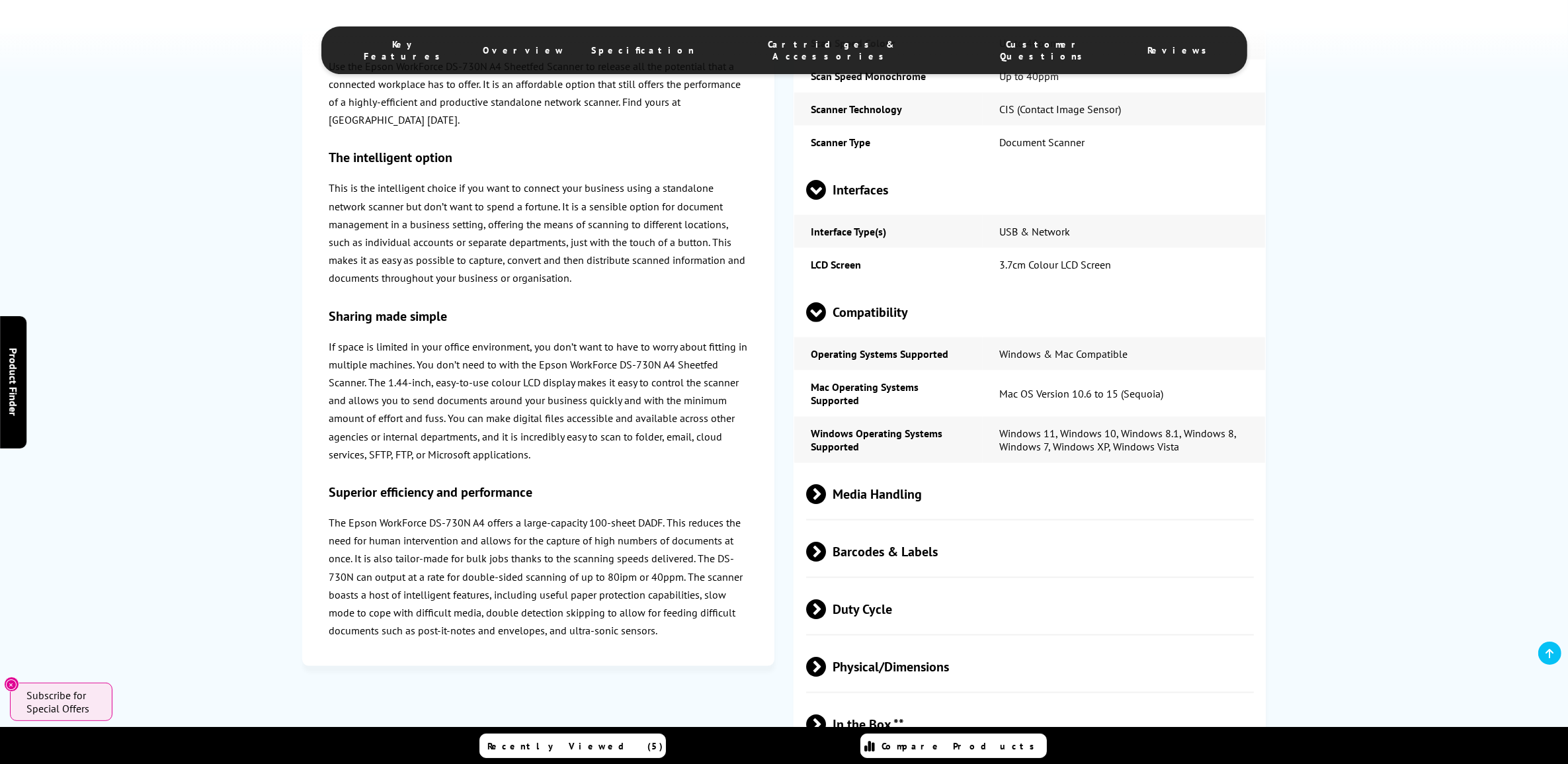
click at [1097, 519] on span "Media Handling" at bounding box center [1030, 494] width 448 height 50
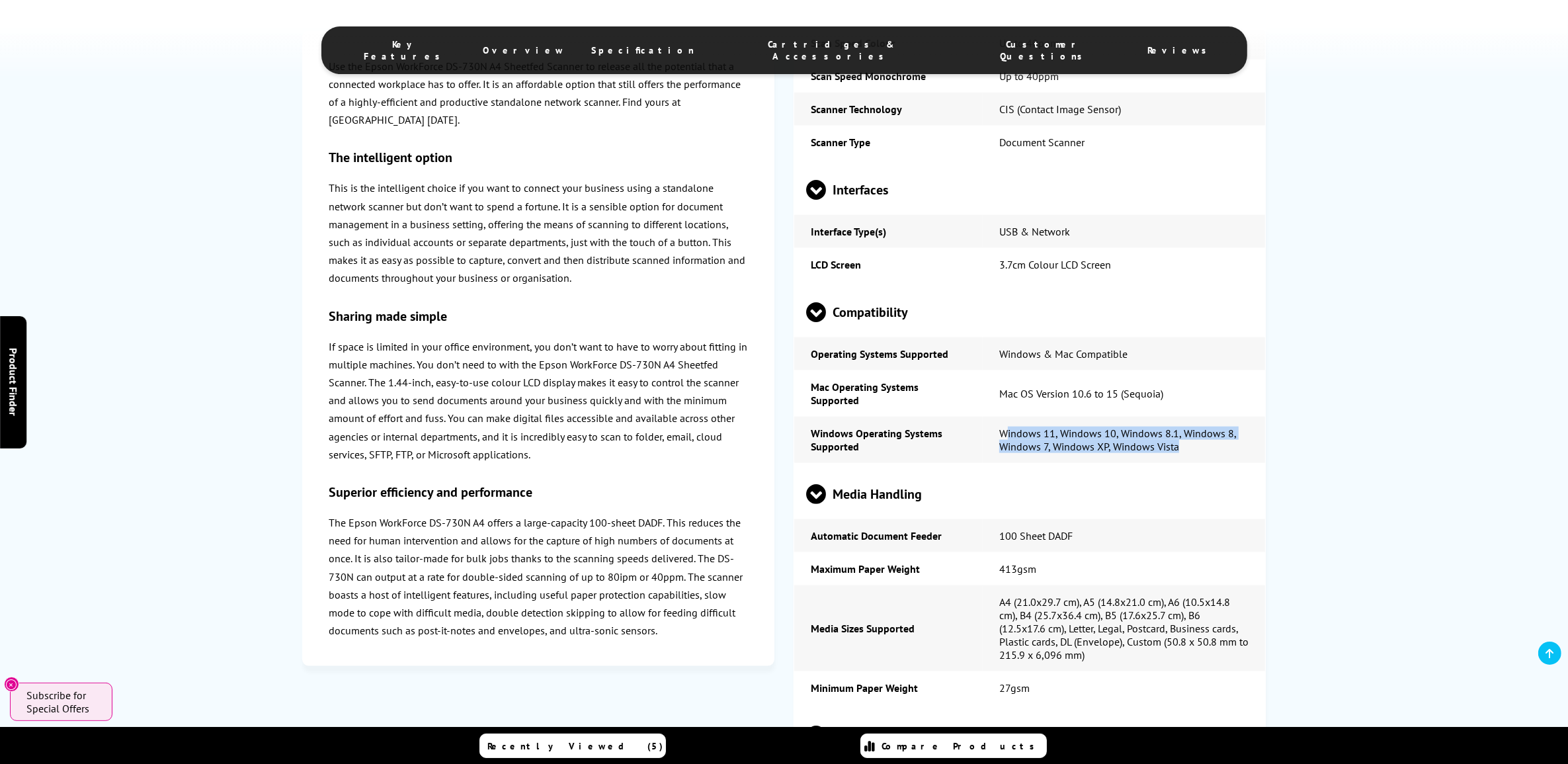
drag, startPoint x: 1197, startPoint y: 483, endPoint x: 1005, endPoint y: 465, distance: 192.8
click at [1005, 463] on td "Windows 11, Windows 10, Windows 8.1, Windows 8, Windows 7, Windows XP, Windows …" at bounding box center [1124, 440] width 283 height 46
click at [1283, 533] on div "Epson WorkForce DS-730N in More Detail Use the Epson WorkForce DS-730N A4 Sheet…" at bounding box center [784, 201] width 1058 height 1769
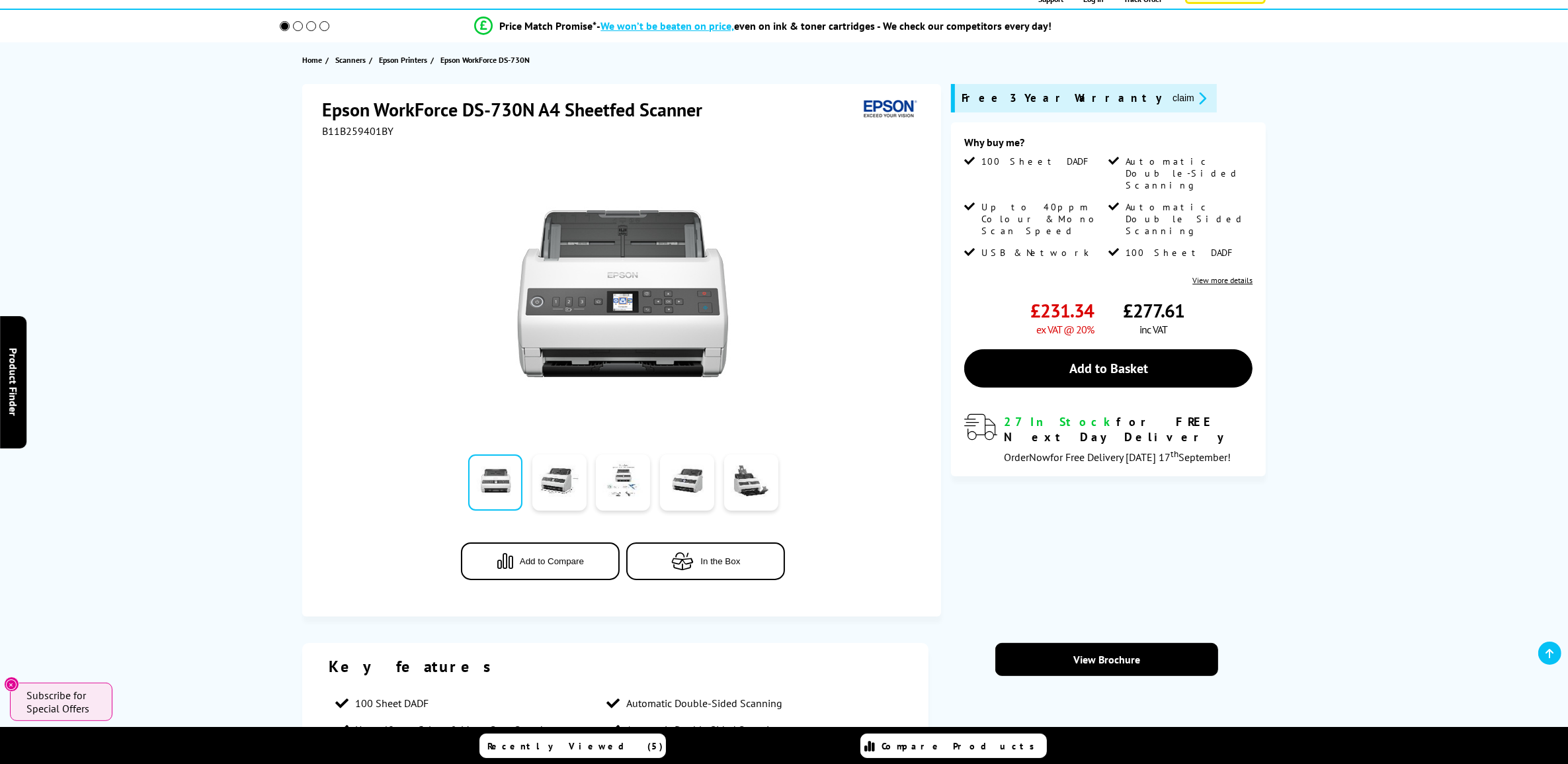
scroll to position [0, 0]
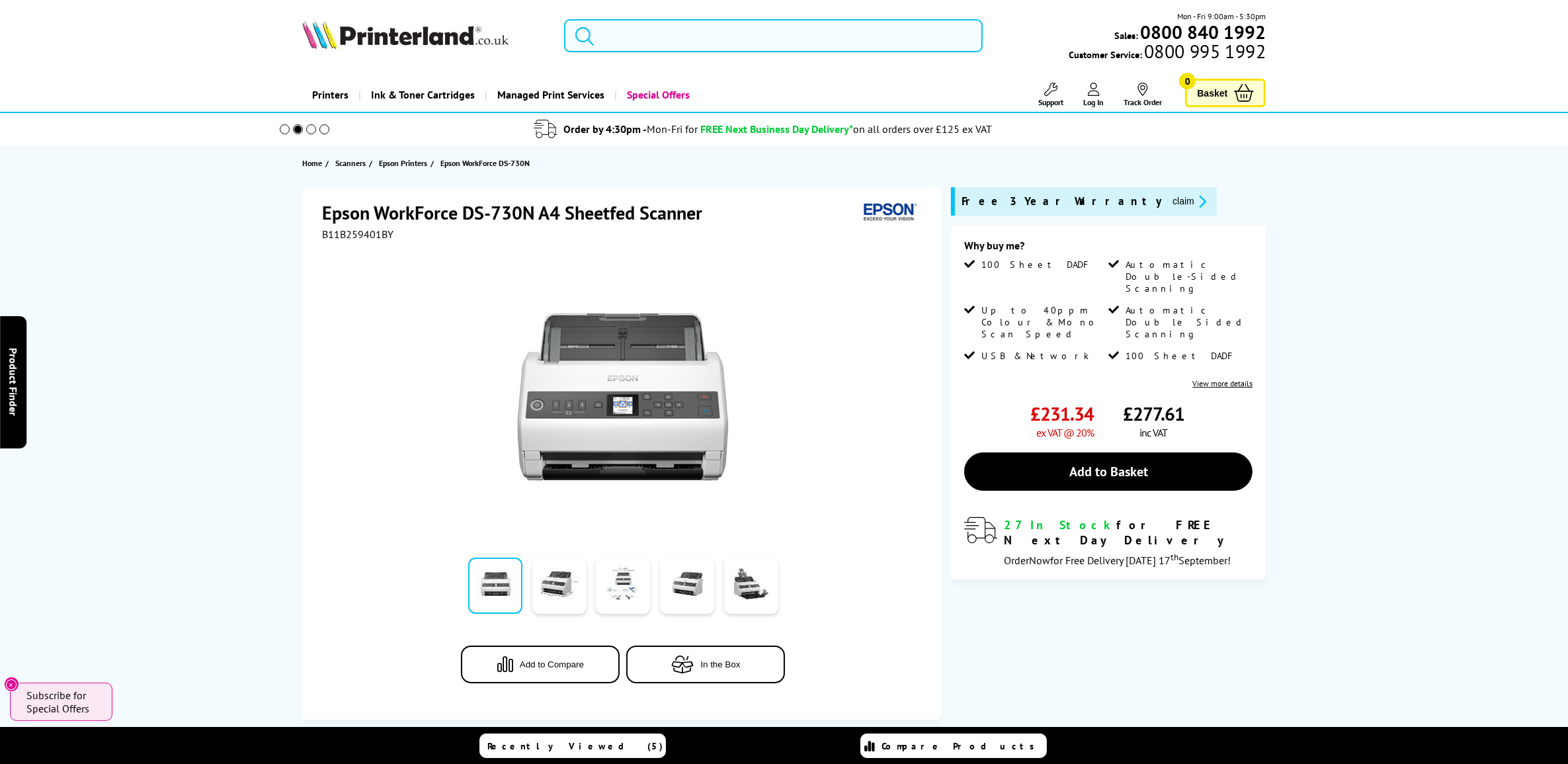
drag, startPoint x: 727, startPoint y: 35, endPoint x: 767, endPoint y: 48, distance: 42.1
click at [727, 35] on input "search" at bounding box center [773, 36] width 418 height 33
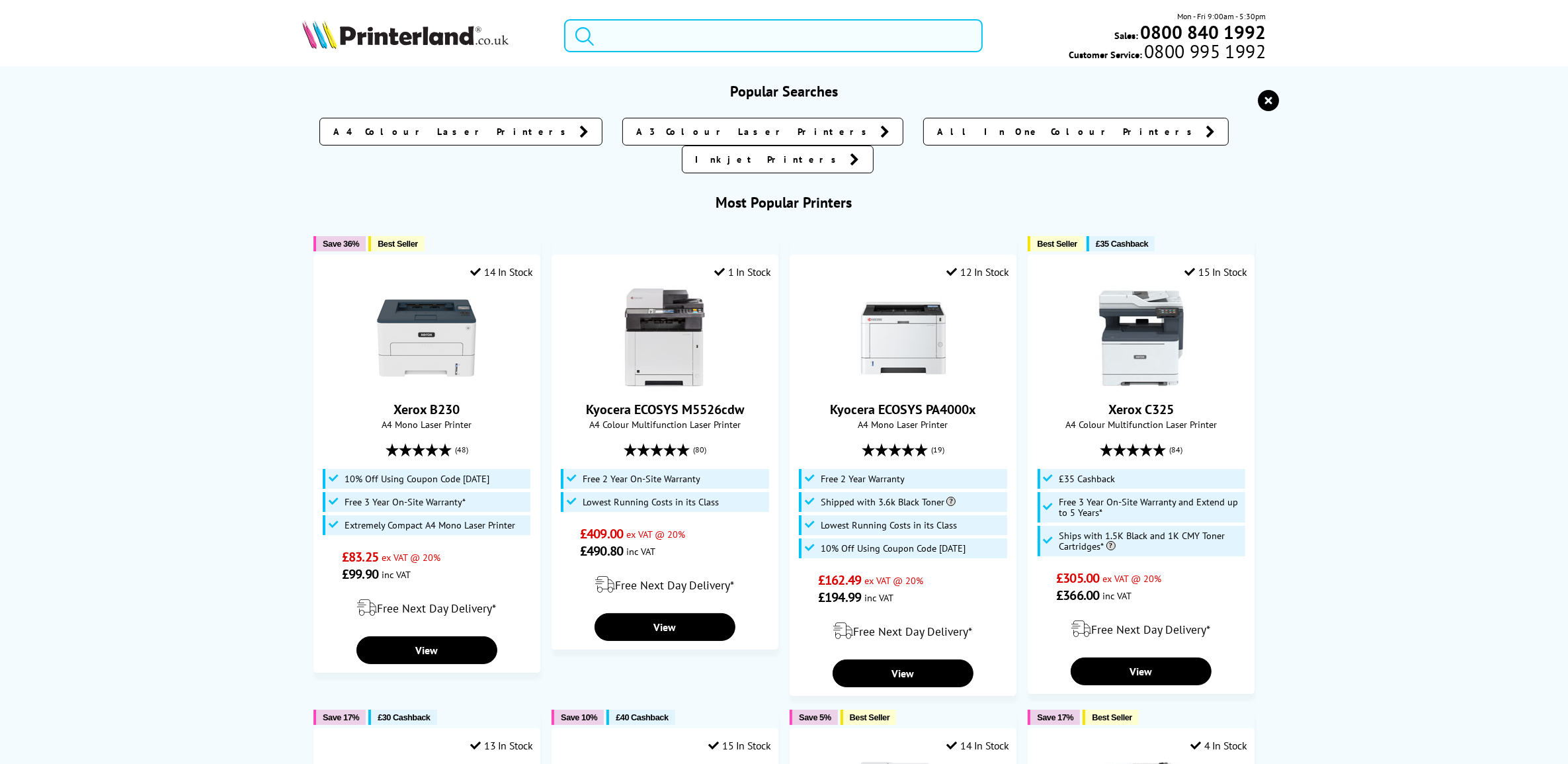
paste input "B11B265401BY"
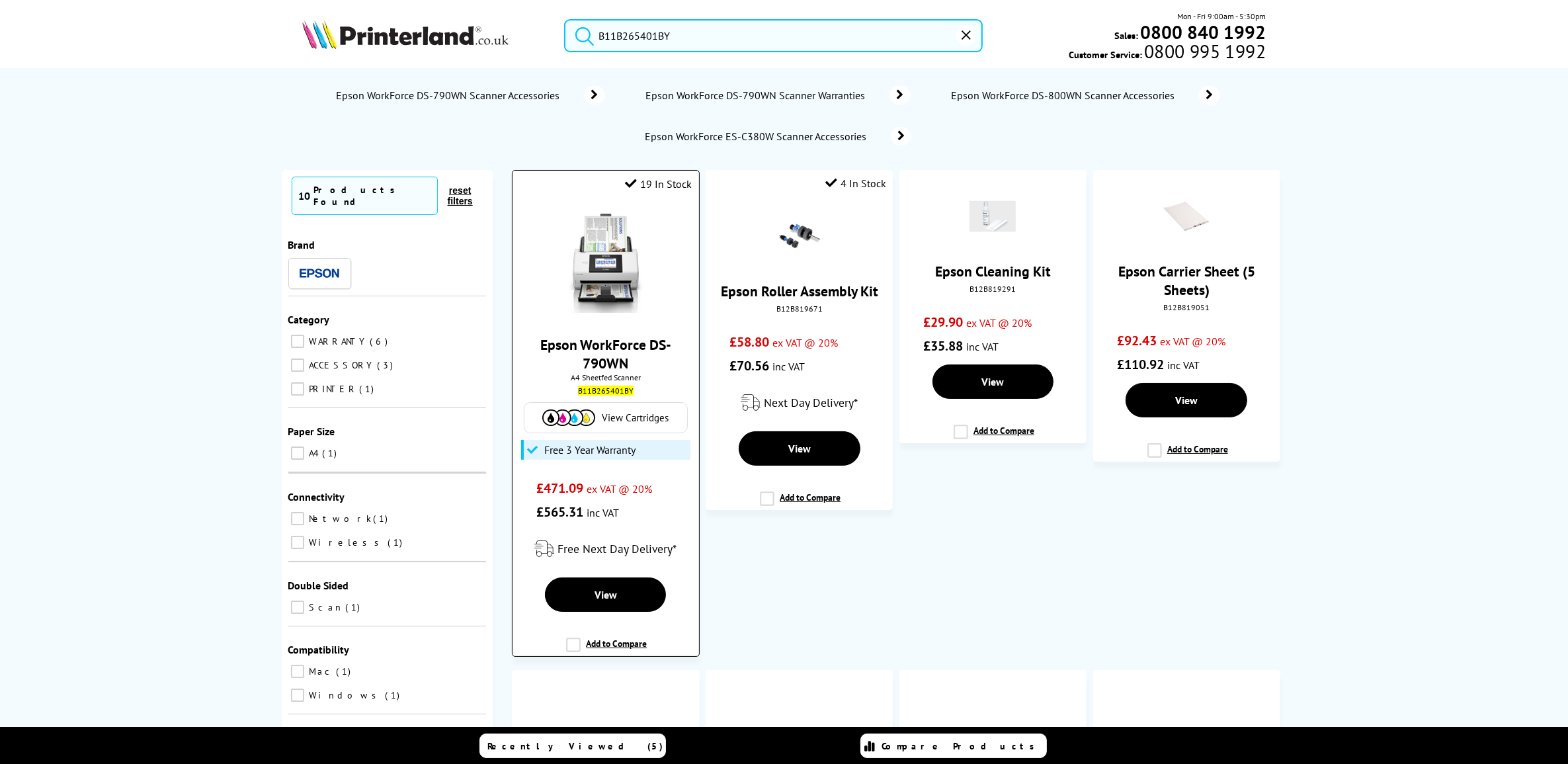
type input "B11B265401BY"
click at [597, 364] on link "Epson WorkForce DS-790WN" at bounding box center [606, 354] width 131 height 37
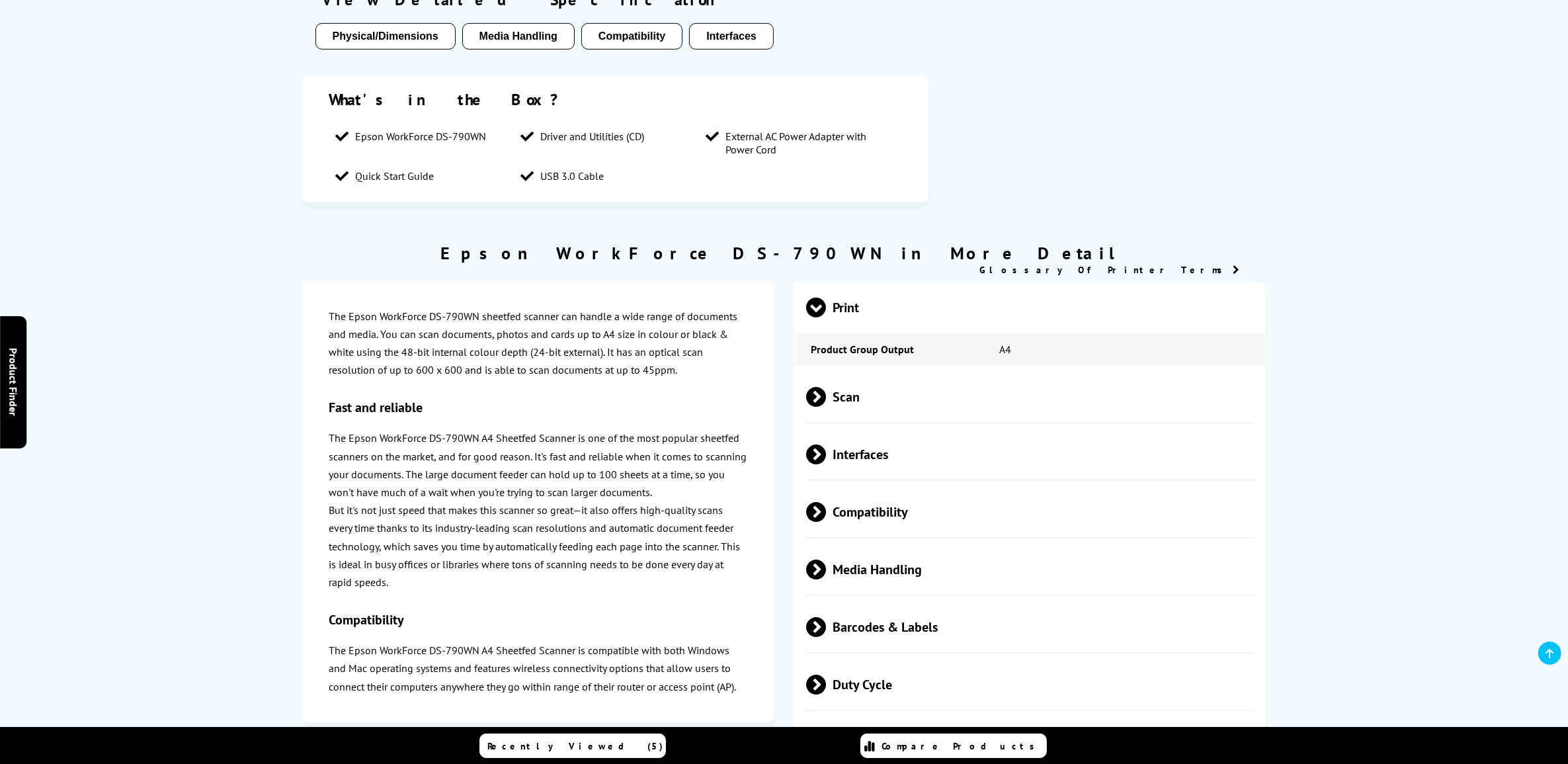
scroll to position [1198, 0]
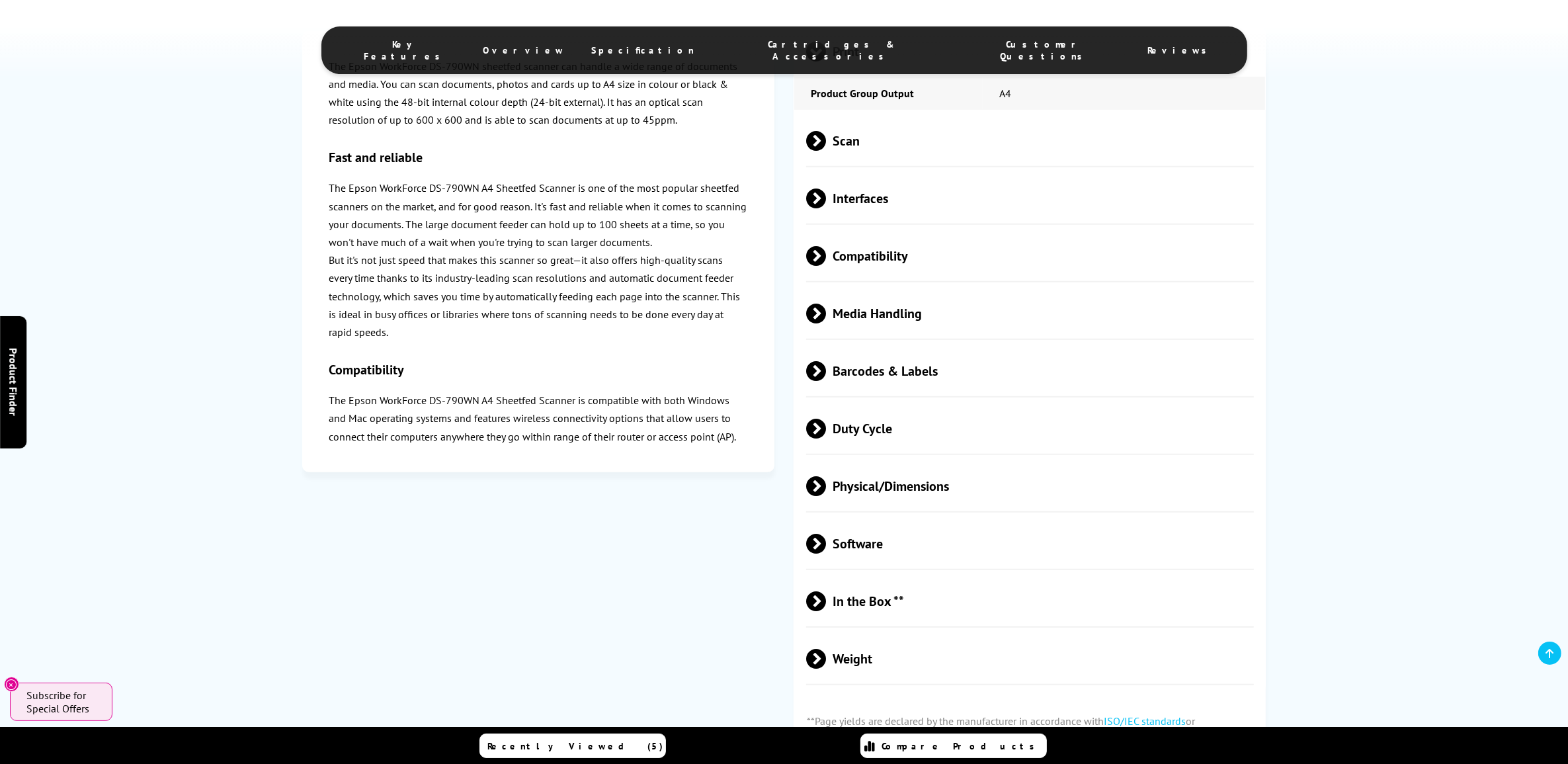
click at [879, 165] on span "Scan" at bounding box center [1030, 141] width 448 height 50
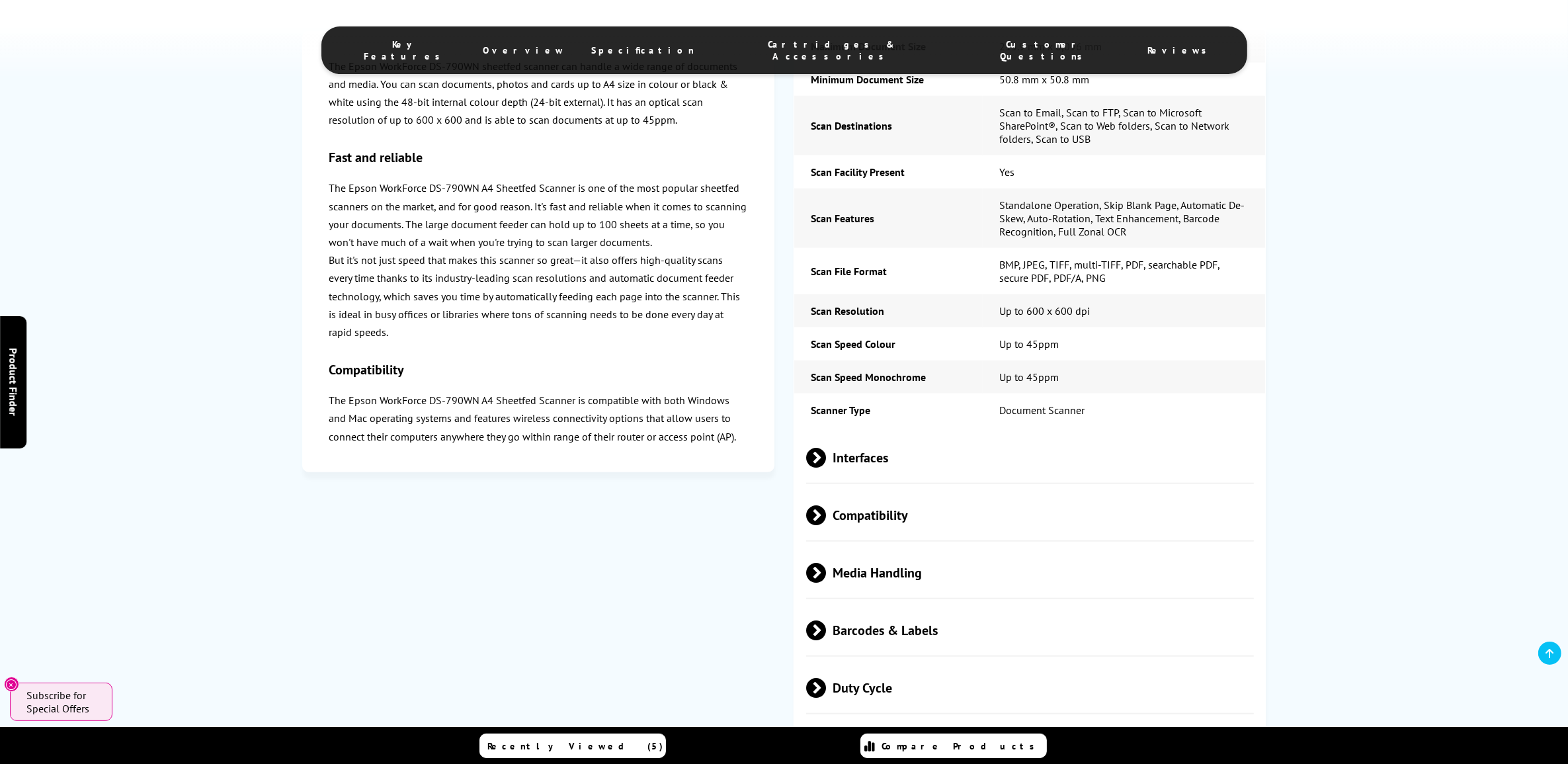
click at [938, 483] on span "Interfaces" at bounding box center [1030, 458] width 448 height 50
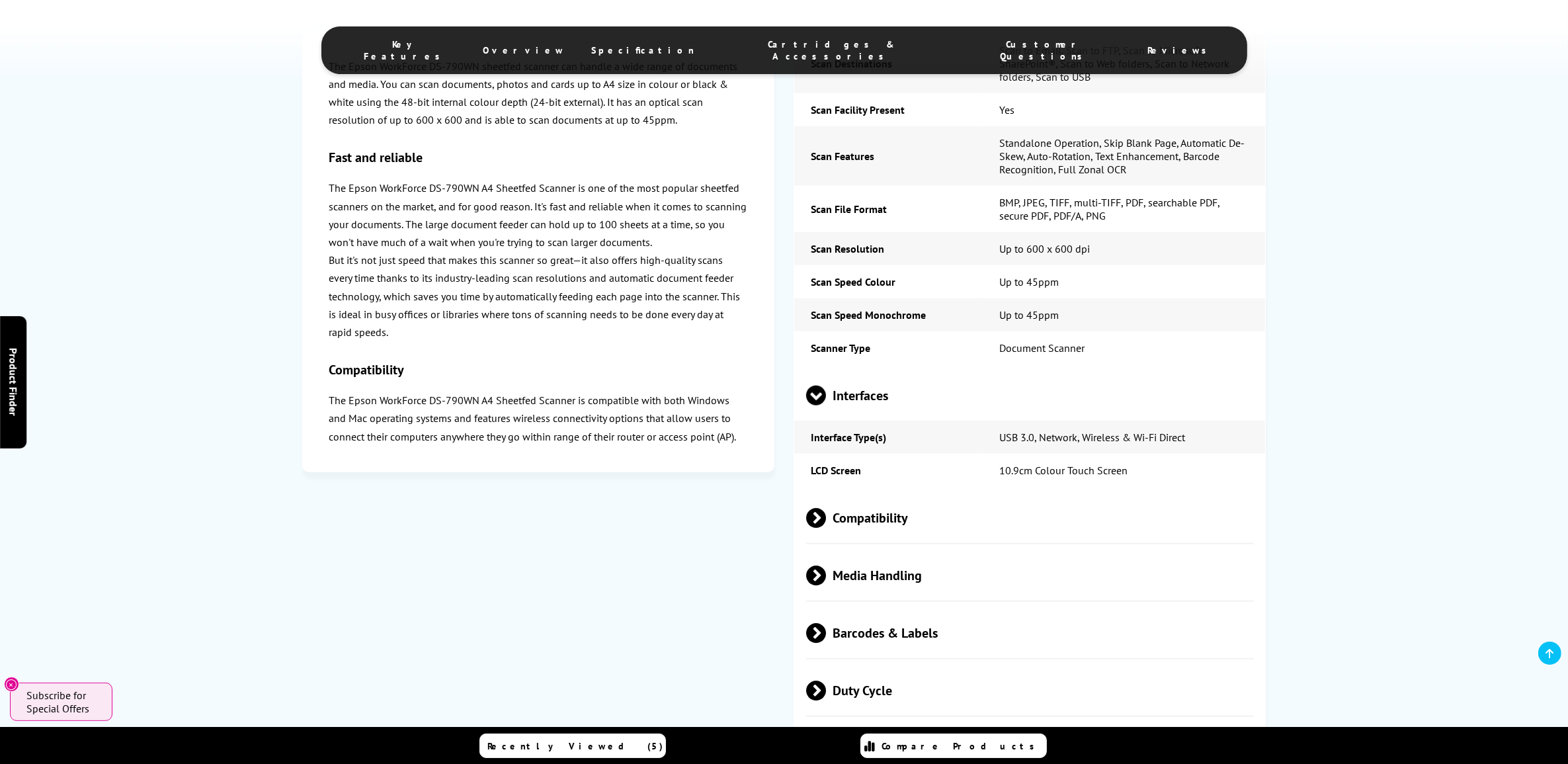
click at [953, 540] on span "Compatibility" at bounding box center [1030, 518] width 448 height 50
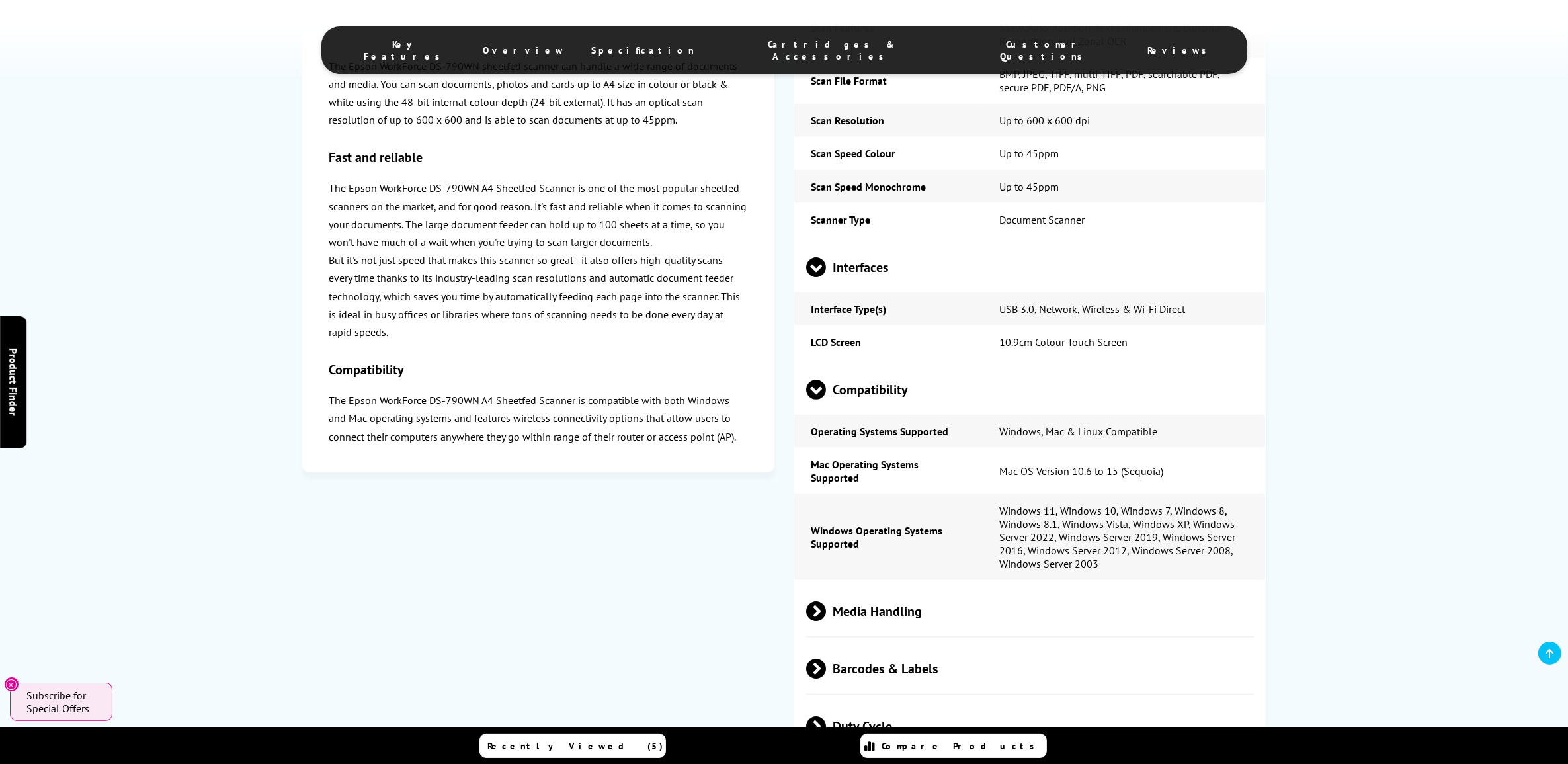
scroll to position [1715, 0]
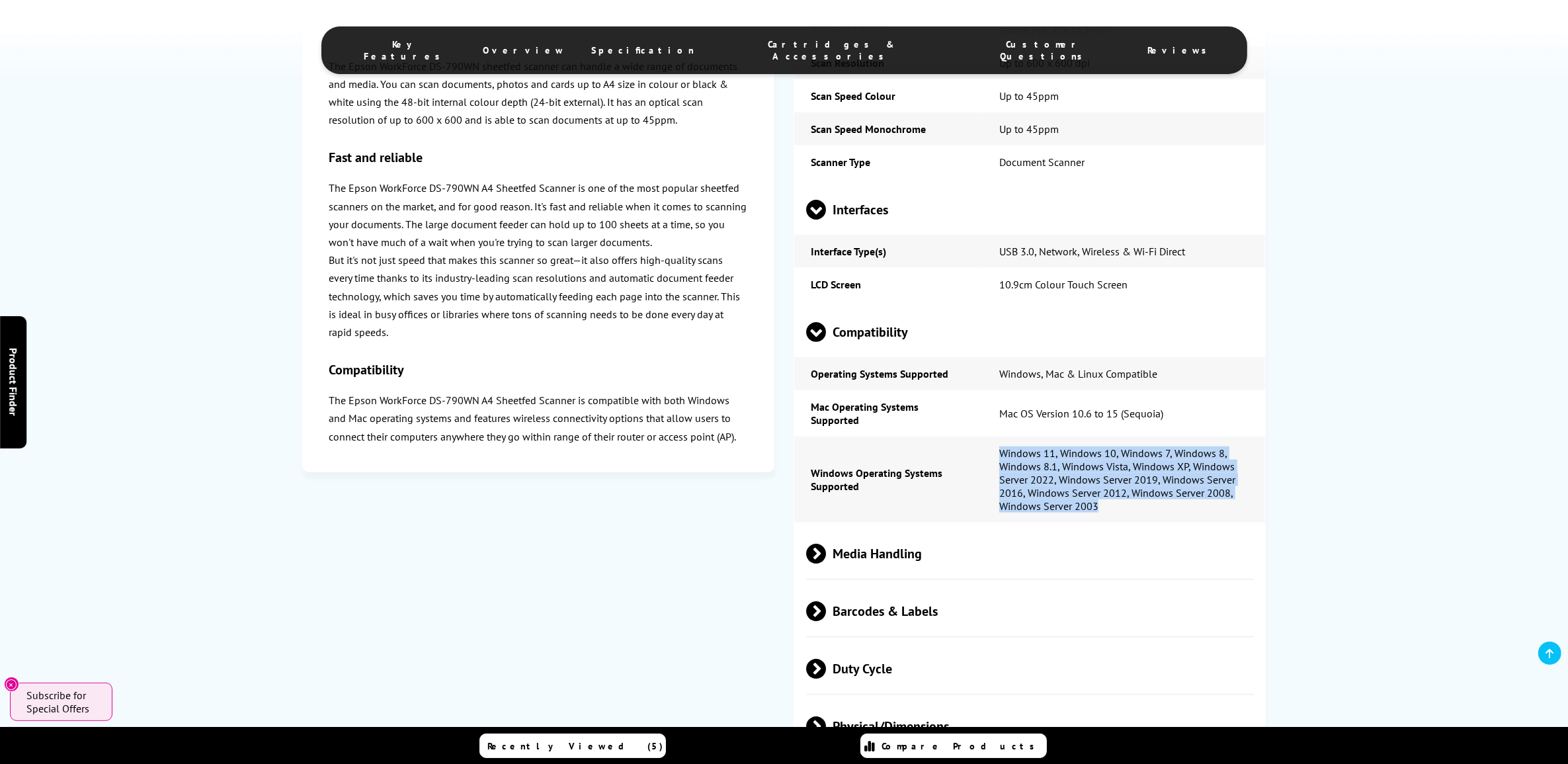
drag, startPoint x: 1136, startPoint y: 537, endPoint x: 983, endPoint y: 465, distance: 169.1
click at [983, 465] on td "Windows 11, Windows 10, Windows 7, Windows 8, Windows 8.1, Windows Vista, Windo…" at bounding box center [1124, 479] width 283 height 86
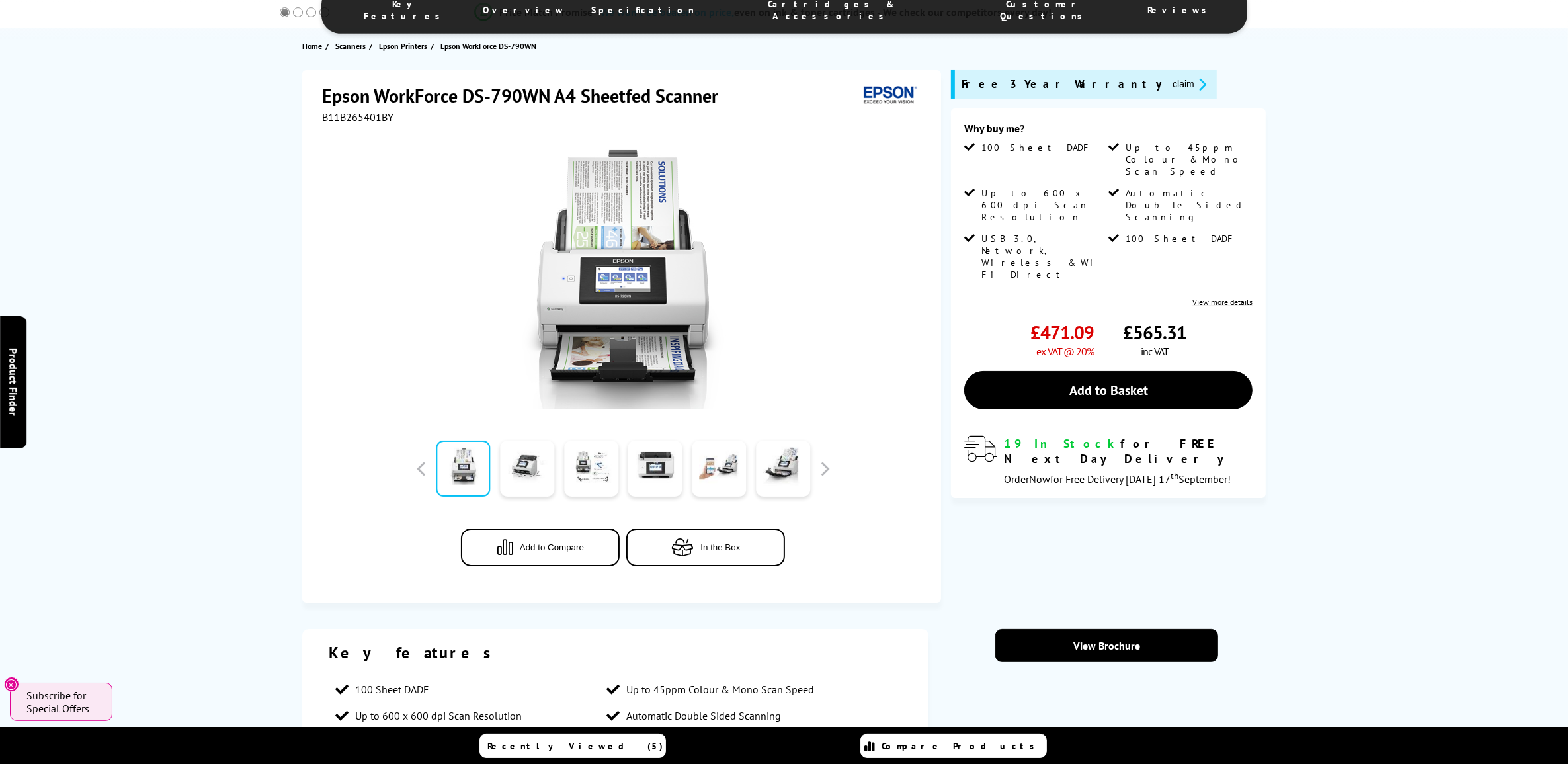
scroll to position [0, 0]
